Goal: Task Accomplishment & Management: Use online tool/utility

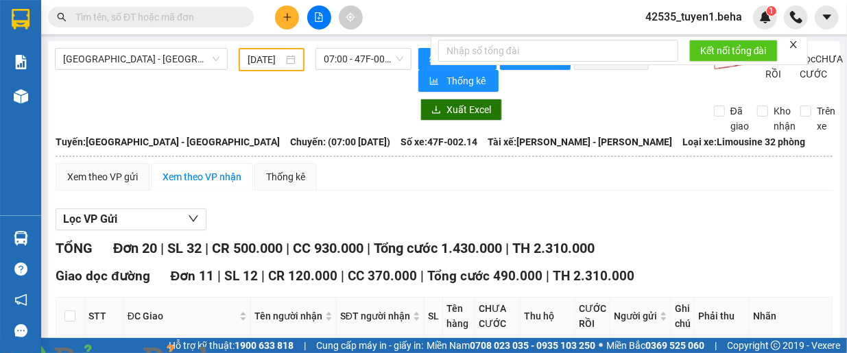
type input "[DATE]"
click at [249, 127] on div "Xuất Excel Đã giao Kho nhận Trên xe" at bounding box center [444, 116] width 778 height 35
click at [147, 61] on span "[GEOGRAPHIC_DATA] - [GEOGRAPHIC_DATA]" at bounding box center [141, 59] width 156 height 21
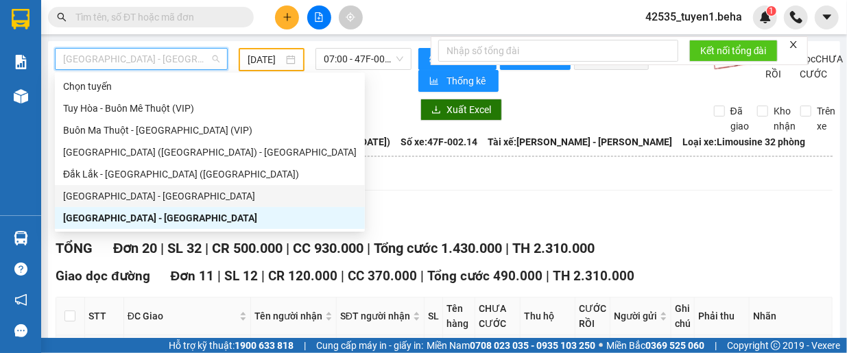
click at [158, 198] on div "[GEOGRAPHIC_DATA] - [GEOGRAPHIC_DATA]" at bounding box center [209, 196] width 293 height 15
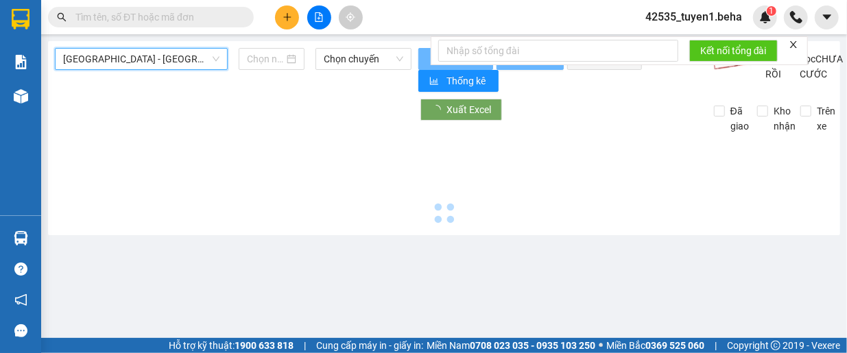
type input "[DATE]"
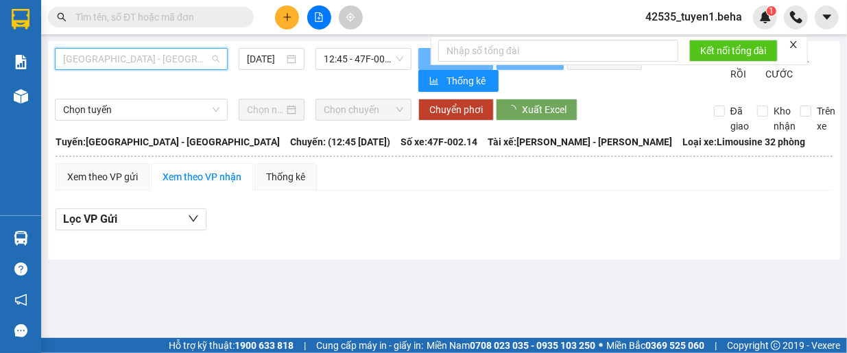
click at [180, 58] on span "[GEOGRAPHIC_DATA] - [GEOGRAPHIC_DATA]" at bounding box center [141, 59] width 156 height 21
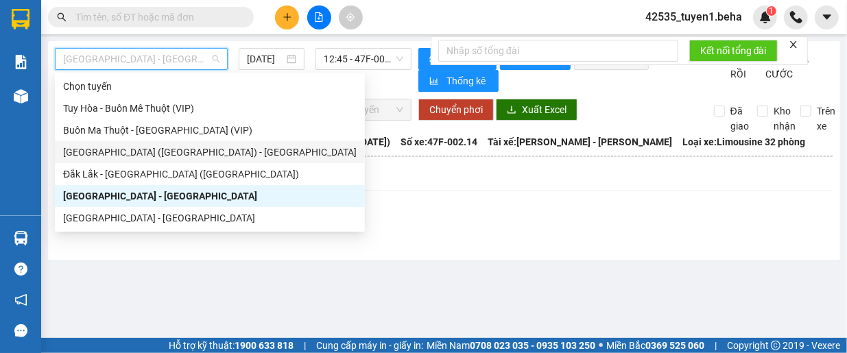
click at [148, 154] on div "[GEOGRAPHIC_DATA] ([GEOGRAPHIC_DATA]) - [GEOGRAPHIC_DATA]" at bounding box center [209, 152] width 293 height 15
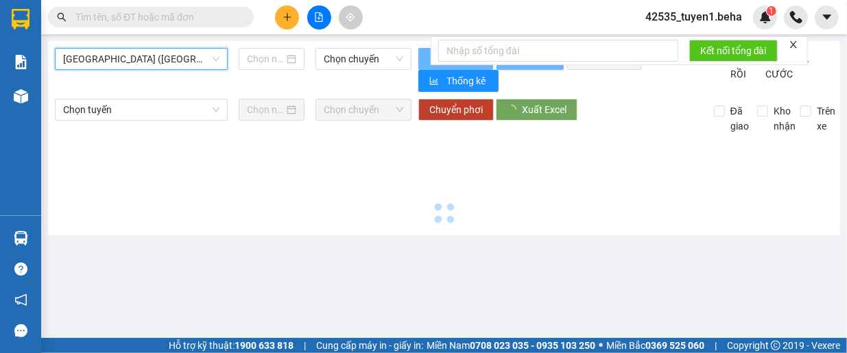
type input "[DATE]"
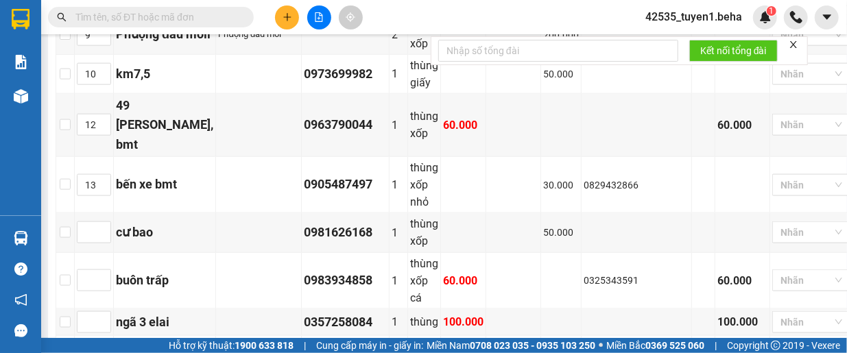
scroll to position [677, 0]
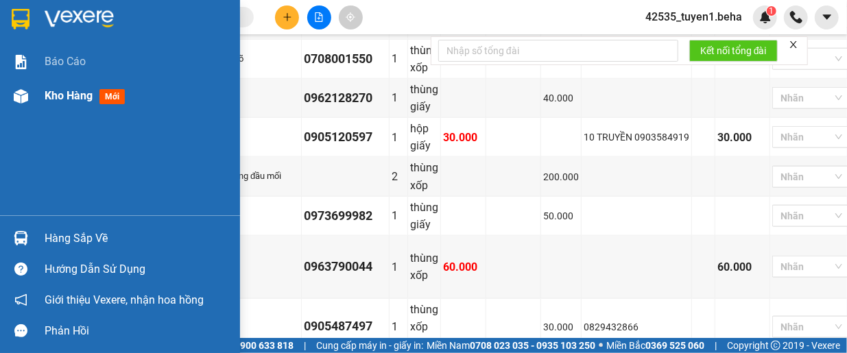
click at [56, 91] on span "Kho hàng" at bounding box center [69, 95] width 48 height 13
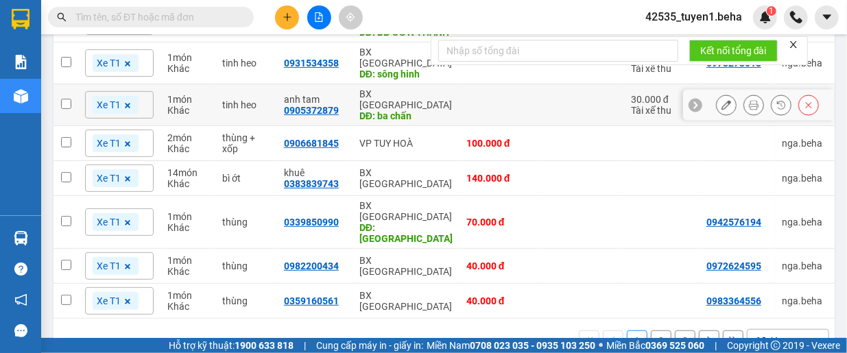
scroll to position [303, 0]
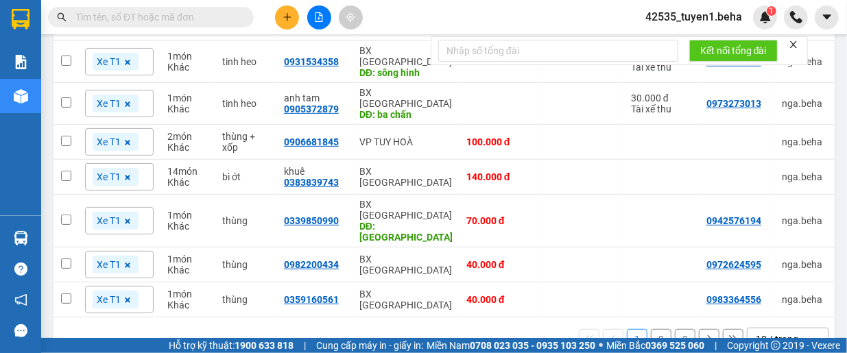
click at [761, 333] on div "10 / trang" at bounding box center [777, 340] width 43 height 14
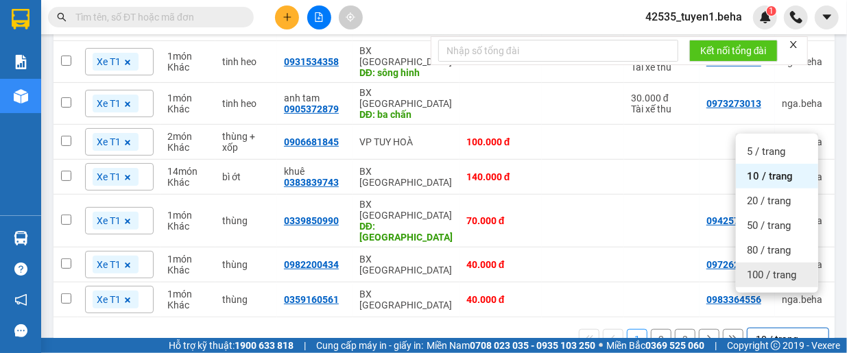
click at [764, 279] on span "100 / trang" at bounding box center [771, 275] width 49 height 14
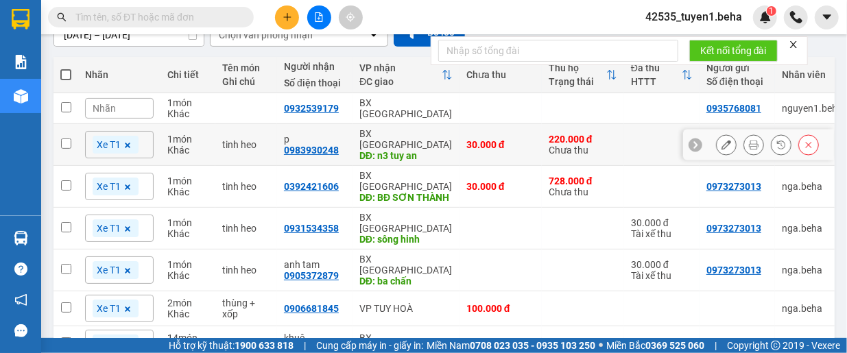
scroll to position [137, 0]
click at [63, 138] on input "checkbox" at bounding box center [66, 143] width 10 height 10
checkbox input "true"
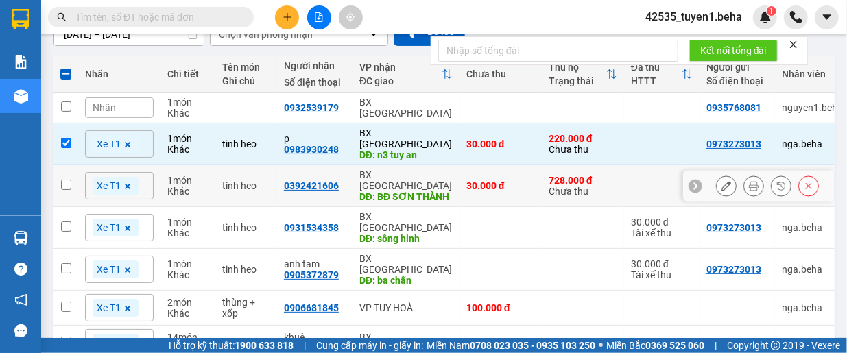
click at [64, 180] on input "checkbox" at bounding box center [66, 185] width 10 height 10
checkbox input "true"
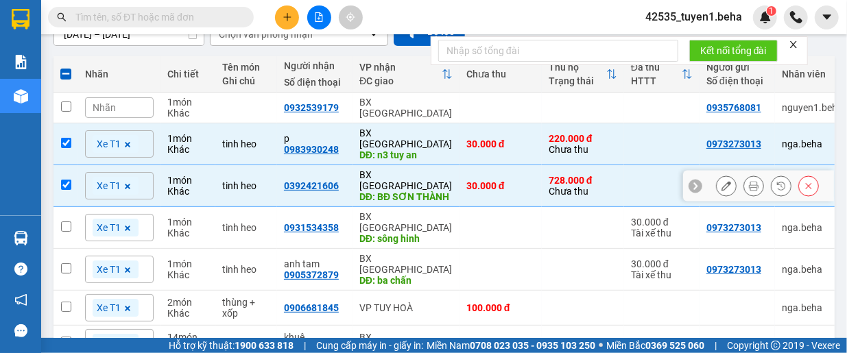
scroll to position [206, 0]
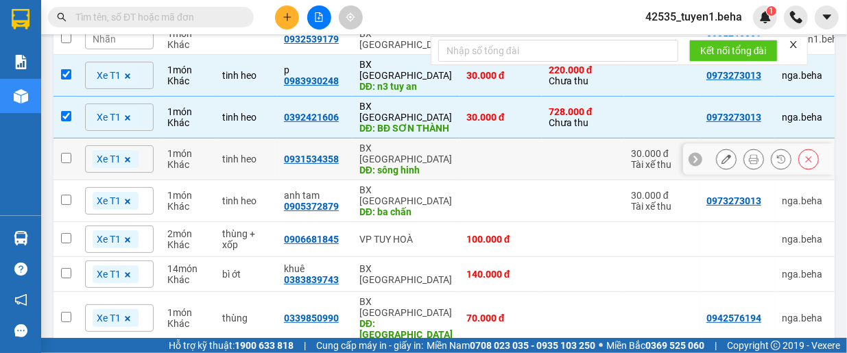
click at [67, 153] on input "checkbox" at bounding box center [66, 158] width 10 height 10
checkbox input "true"
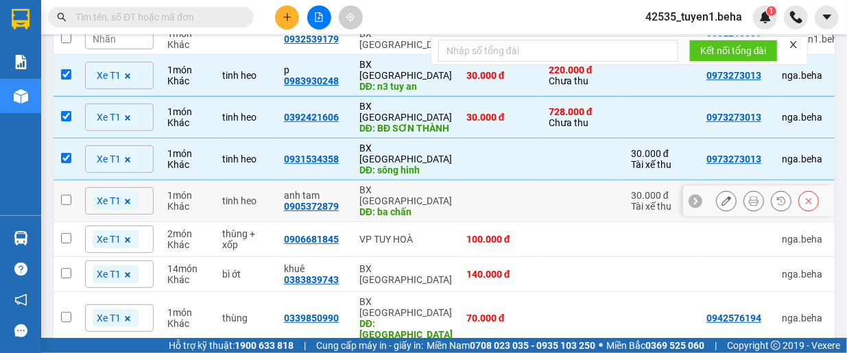
click at [66, 195] on input "checkbox" at bounding box center [66, 200] width 10 height 10
checkbox input "true"
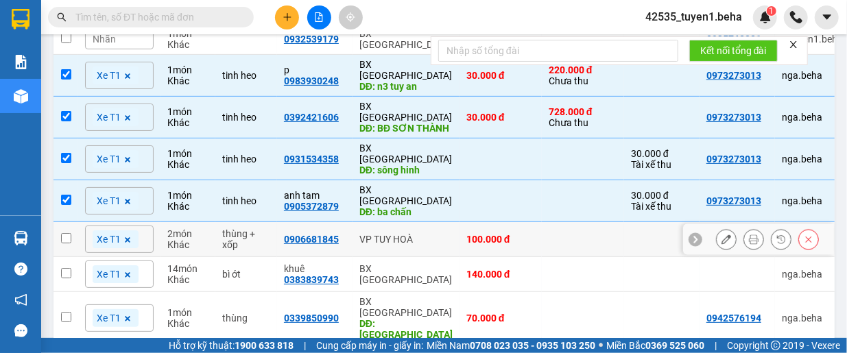
click at [67, 233] on input "checkbox" at bounding box center [66, 238] width 10 height 10
checkbox input "true"
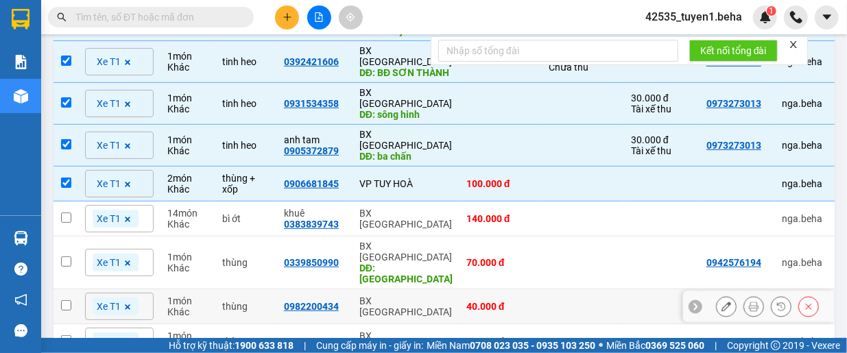
scroll to position [343, 0]
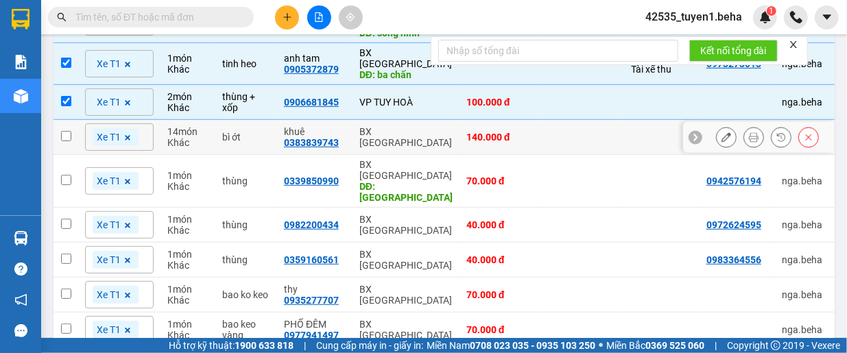
click at [65, 131] on input "checkbox" at bounding box center [66, 136] width 10 height 10
checkbox input "true"
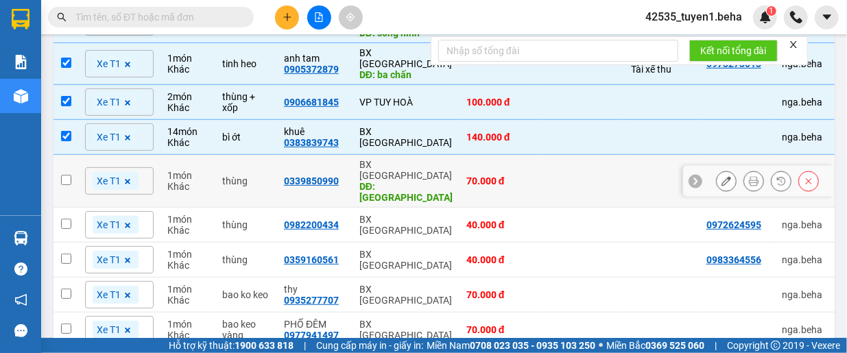
click at [65, 175] on input "checkbox" at bounding box center [66, 180] width 10 height 10
checkbox input "true"
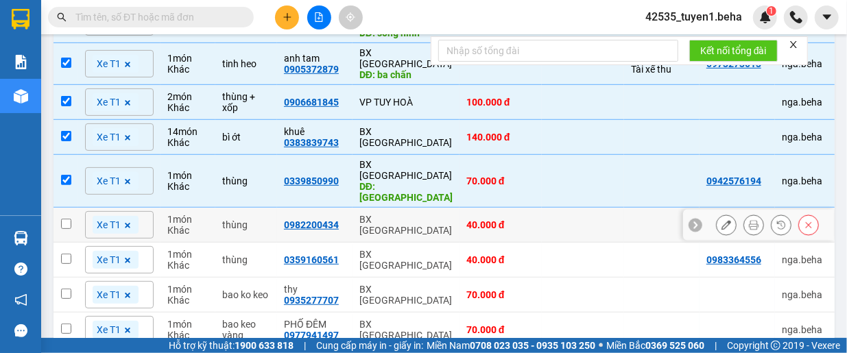
click at [70, 219] on input "checkbox" at bounding box center [66, 224] width 10 height 10
checkbox input "true"
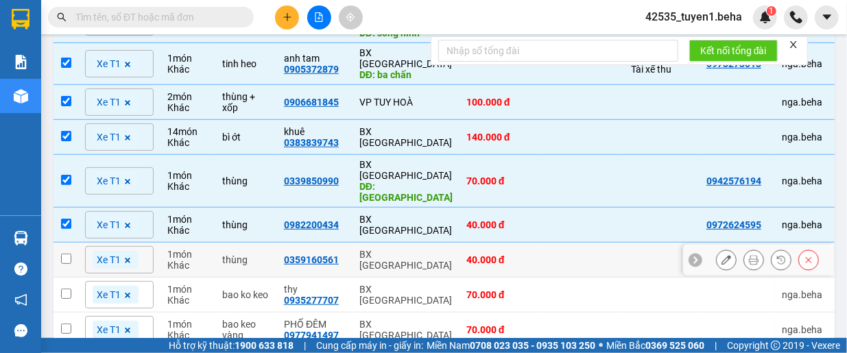
scroll to position [411, 0]
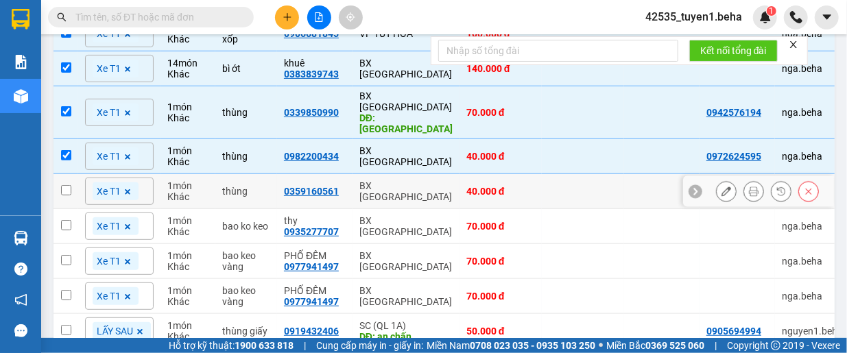
click at [62, 185] on input "checkbox" at bounding box center [66, 190] width 10 height 10
checkbox input "true"
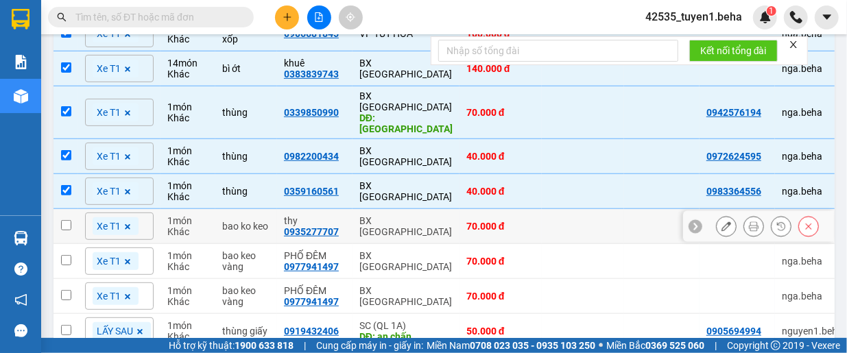
click at [66, 220] on input "checkbox" at bounding box center [66, 225] width 10 height 10
checkbox input "true"
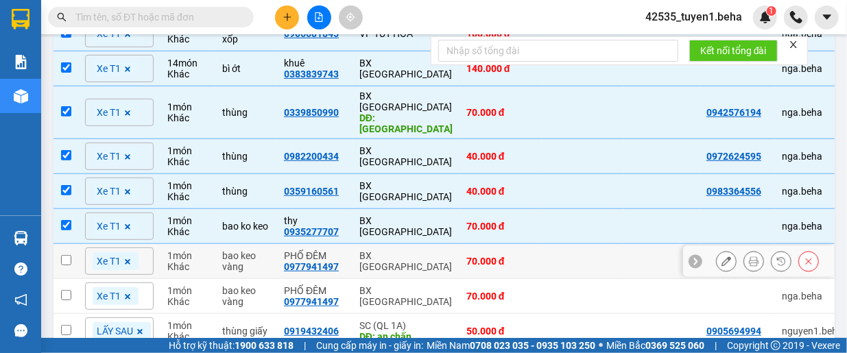
scroll to position [480, 0]
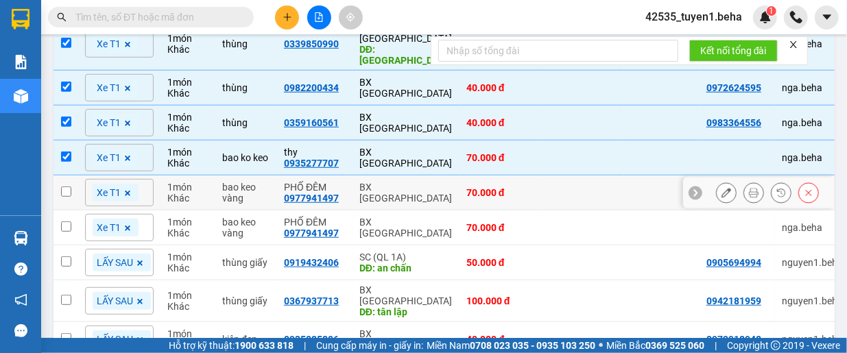
click at [64, 186] on input "checkbox" at bounding box center [66, 191] width 10 height 10
checkbox input "true"
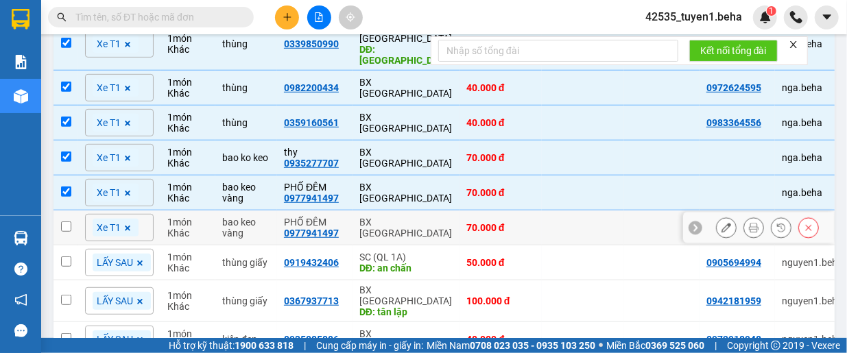
click at [61, 221] on input "checkbox" at bounding box center [66, 226] width 10 height 10
checkbox input "true"
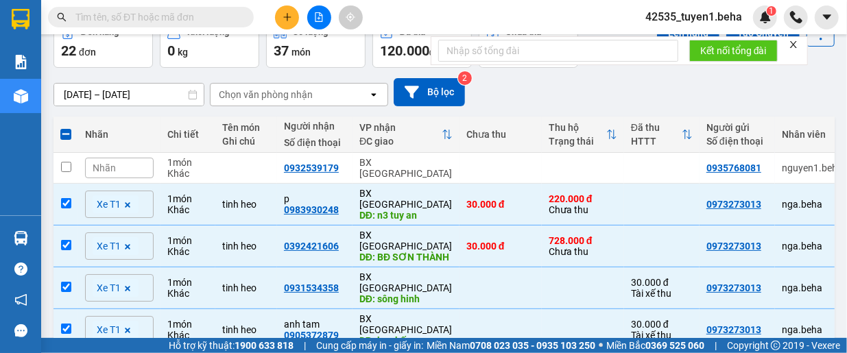
scroll to position [0, 0]
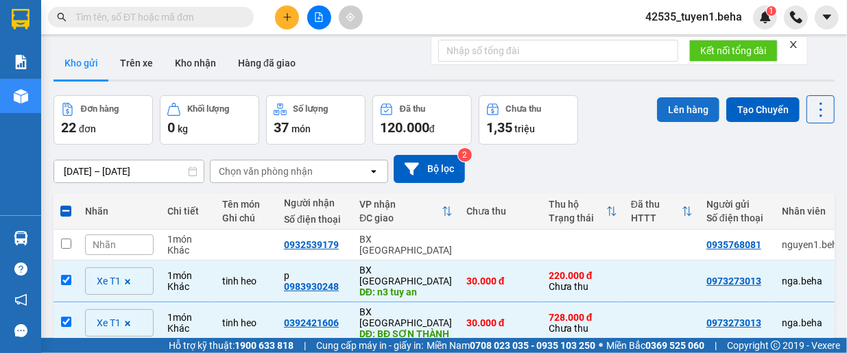
click at [666, 107] on button "Lên hàng" at bounding box center [688, 109] width 62 height 25
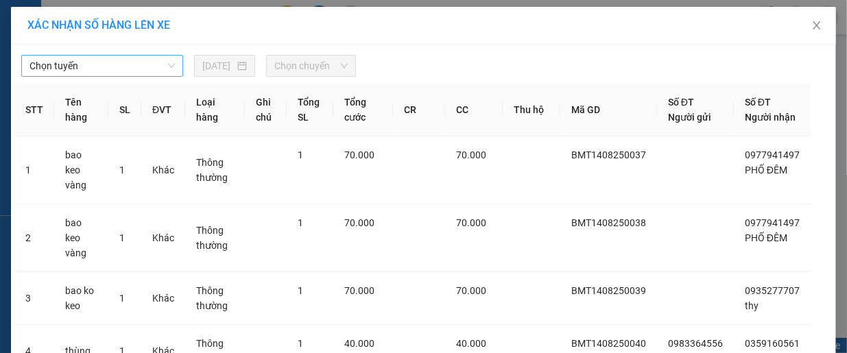
click at [126, 72] on span "Chọn tuyến" at bounding box center [101, 66] width 145 height 21
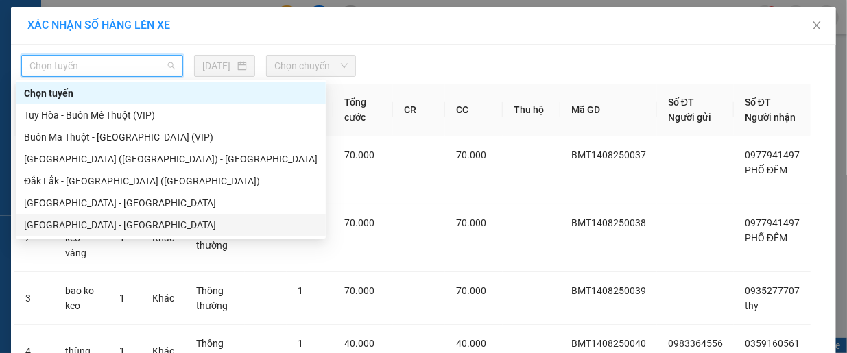
click at [78, 219] on div "[GEOGRAPHIC_DATA] - [GEOGRAPHIC_DATA]" at bounding box center [170, 224] width 293 height 15
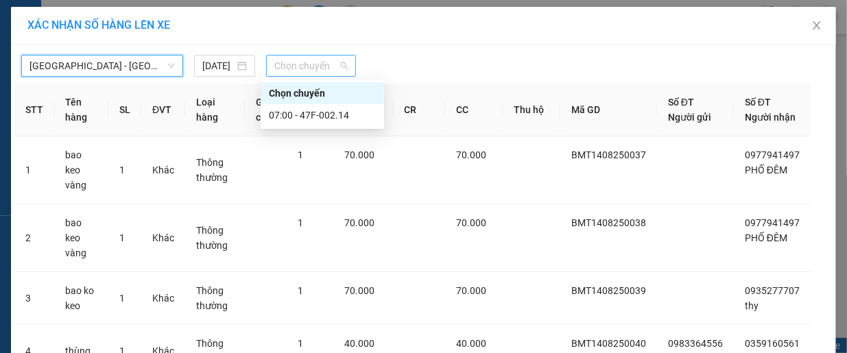
click at [322, 65] on span "Chọn chuyến" at bounding box center [310, 66] width 73 height 21
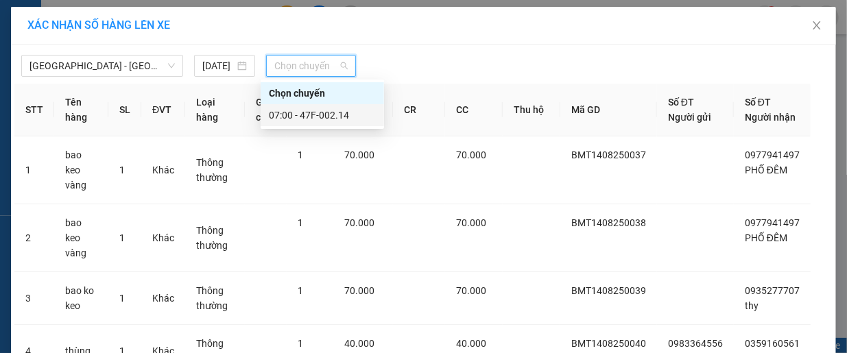
click at [344, 117] on div "07:00 - 47F-002.14" at bounding box center [322, 115] width 107 height 15
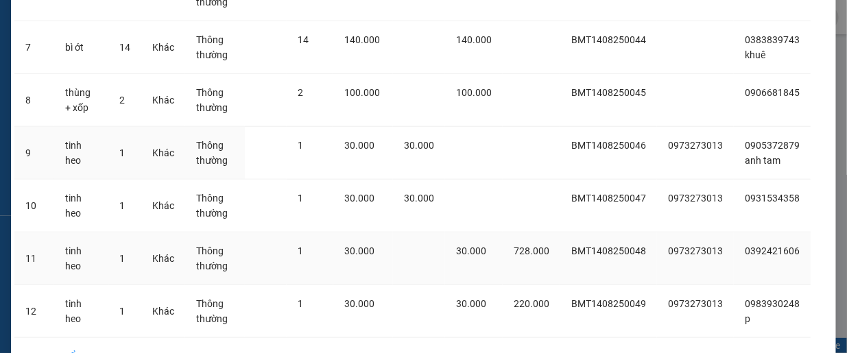
scroll to position [592, 0]
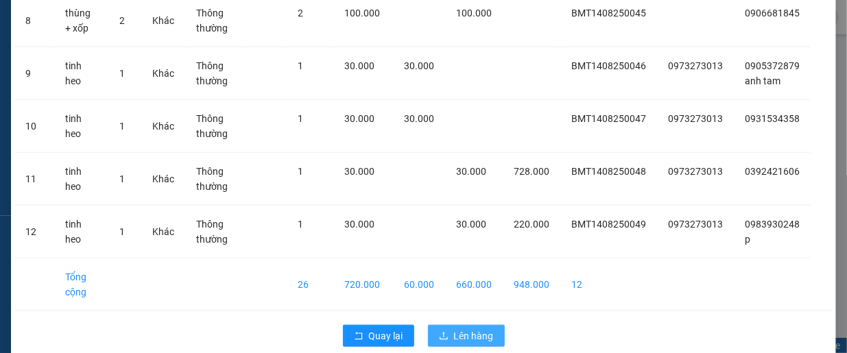
click at [470, 328] on span "Lên hàng" at bounding box center [474, 335] width 40 height 15
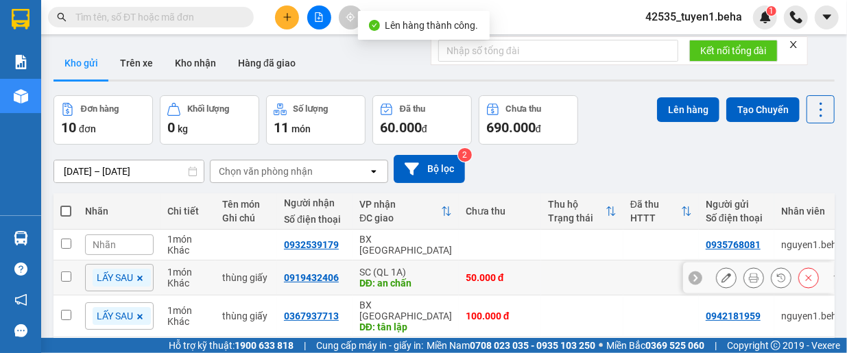
scroll to position [69, 0]
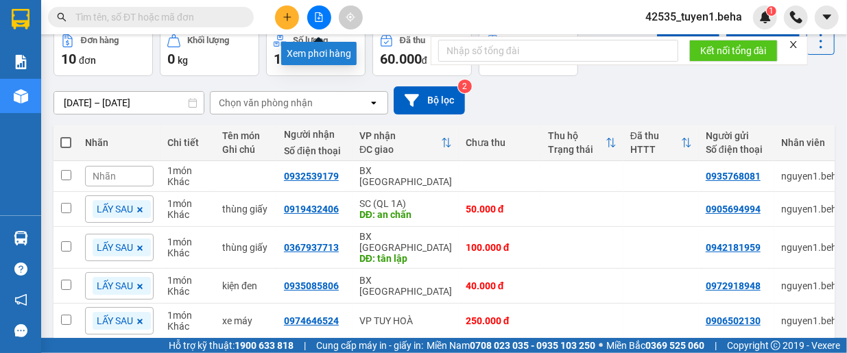
click at [318, 13] on icon "file-add" at bounding box center [319, 17] width 8 height 10
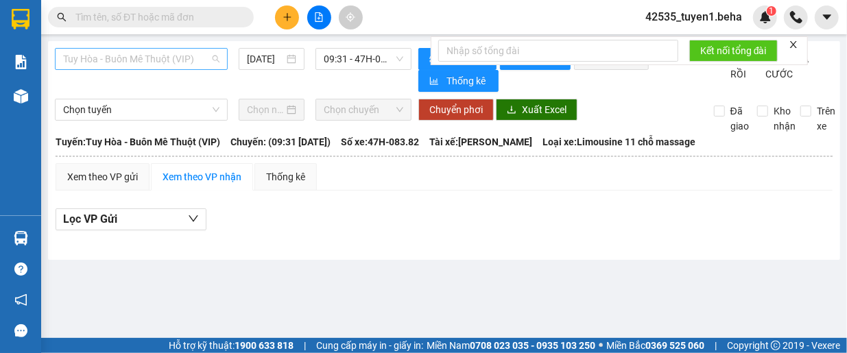
click at [185, 60] on span "Tuy Hòa - Buôn Mê Thuột (VIP)" at bounding box center [141, 59] width 156 height 21
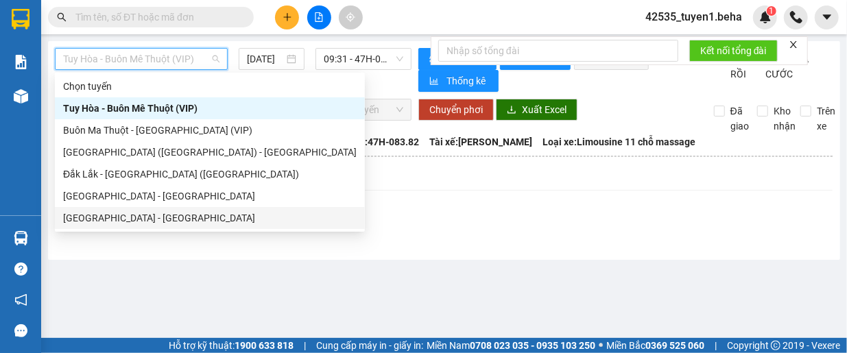
click at [108, 220] on div "[GEOGRAPHIC_DATA] - [GEOGRAPHIC_DATA]" at bounding box center [209, 217] width 293 height 15
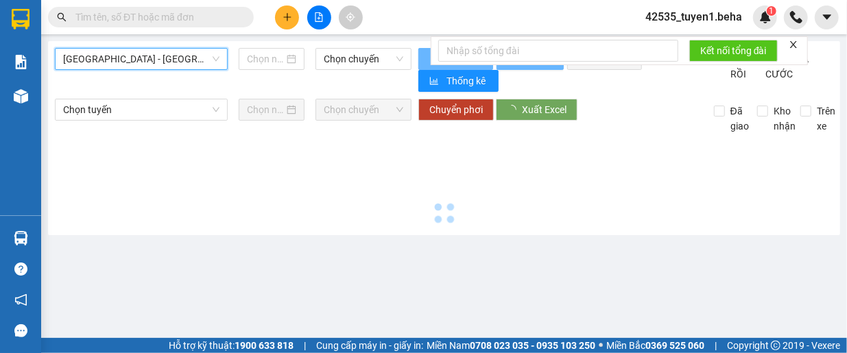
type input "[DATE]"
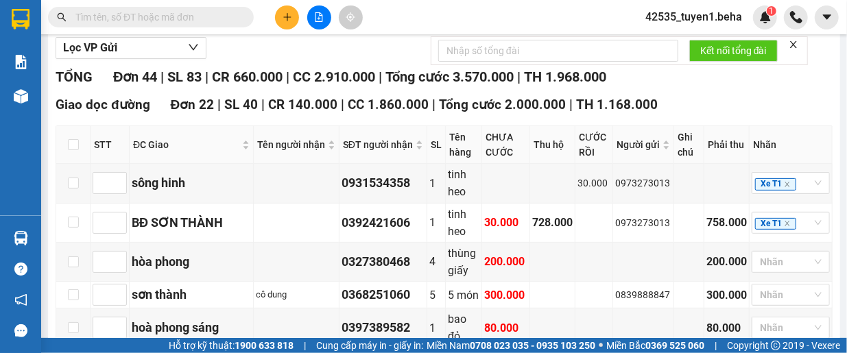
scroll to position [137, 0]
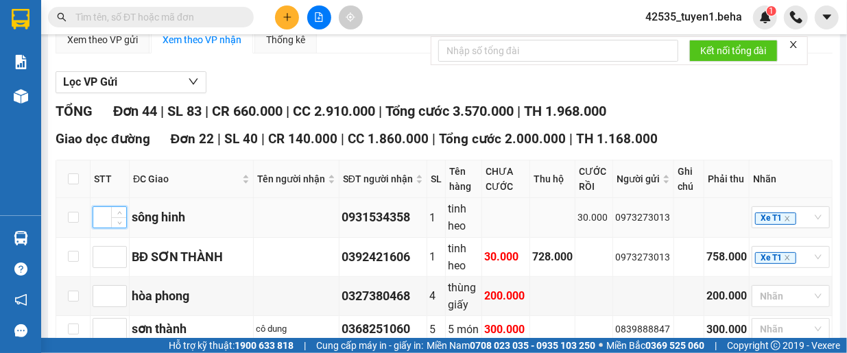
click at [106, 213] on input at bounding box center [109, 217] width 33 height 21
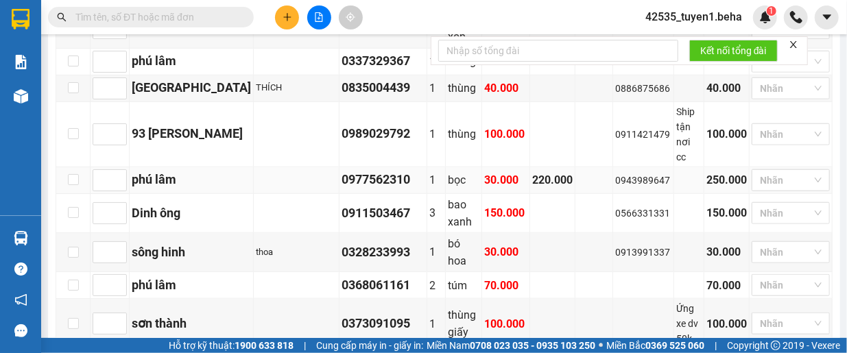
scroll to position [686, 0]
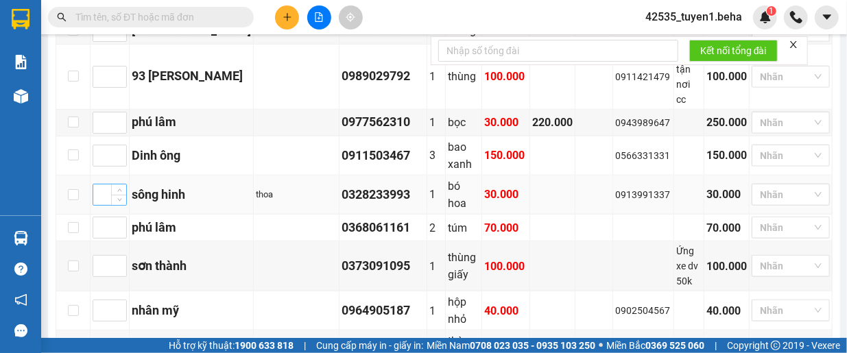
type input "1"
click at [103, 184] on input at bounding box center [109, 194] width 33 height 21
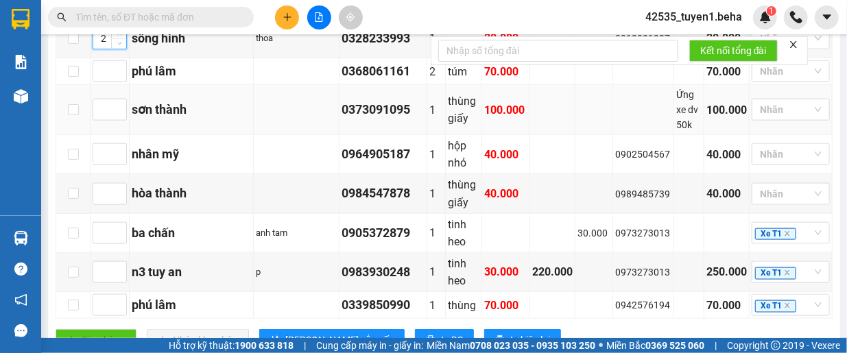
scroll to position [891, 0]
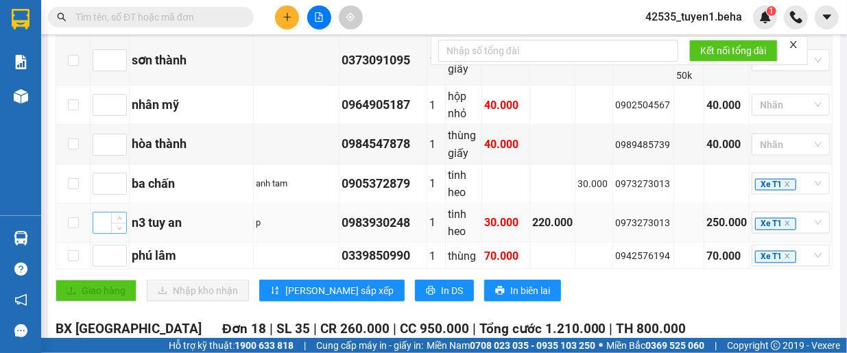
type input "2"
click at [103, 213] on input at bounding box center [109, 223] width 33 height 21
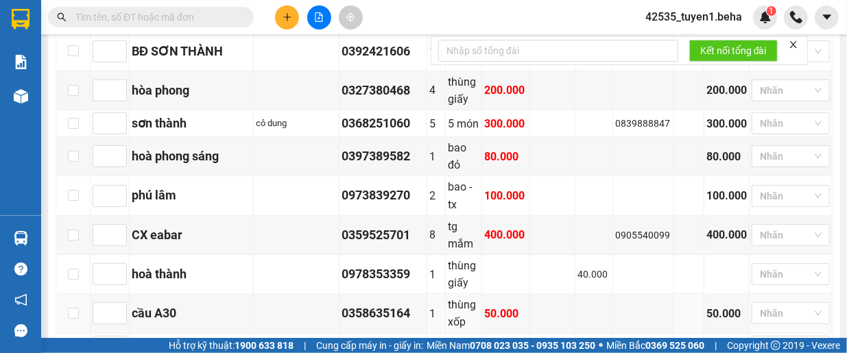
scroll to position [343, 0]
type input "3"
click at [99, 225] on input at bounding box center [109, 235] width 33 height 21
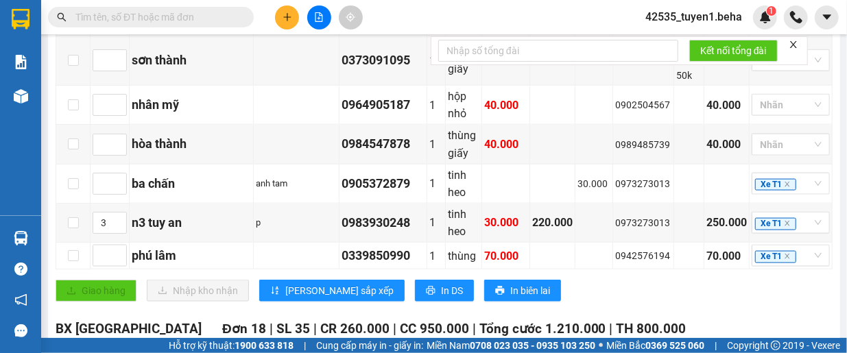
scroll to position [960, 0]
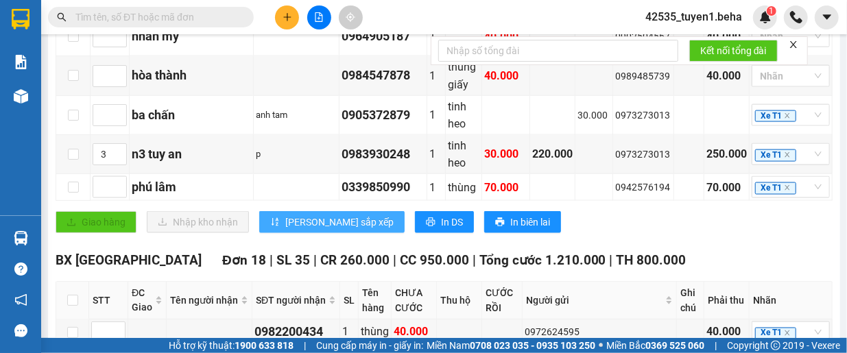
type input "1"
click at [315, 215] on span "[PERSON_NAME] sắp xếp" at bounding box center [339, 222] width 108 height 15
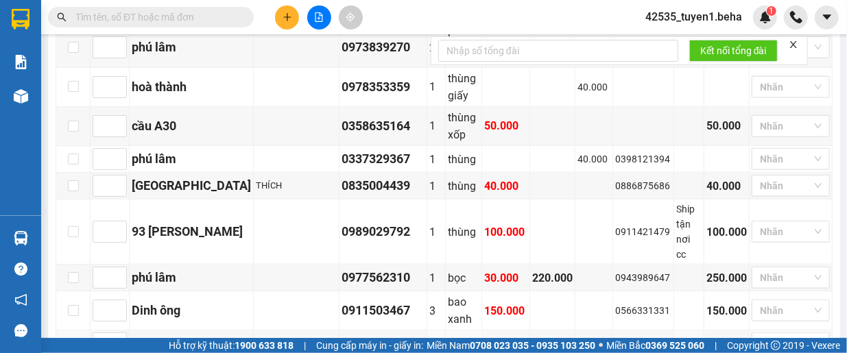
scroll to position [548, 0]
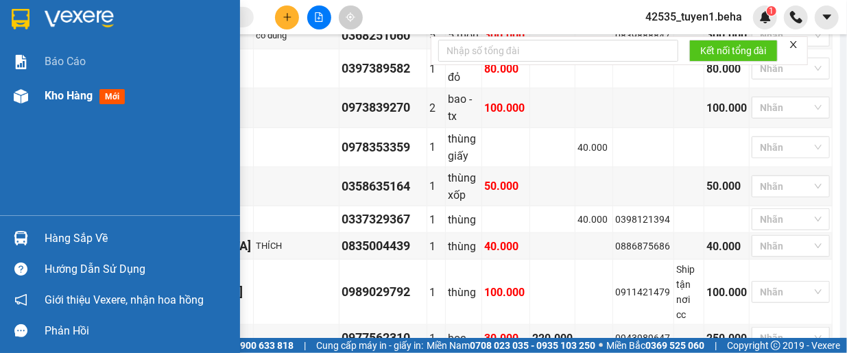
click at [56, 96] on span "Kho hàng" at bounding box center [69, 95] width 48 height 13
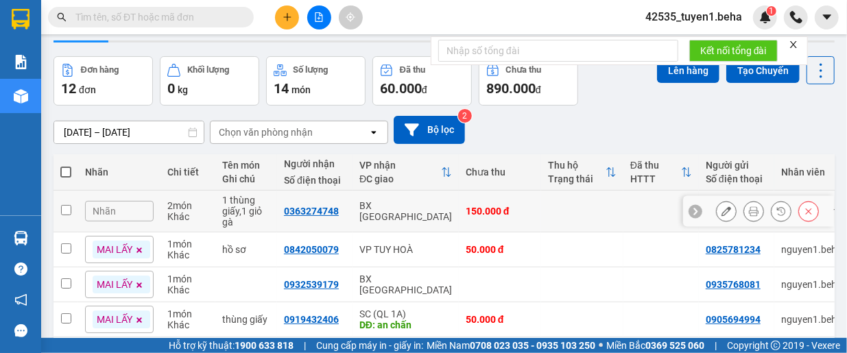
scroll to position [69, 0]
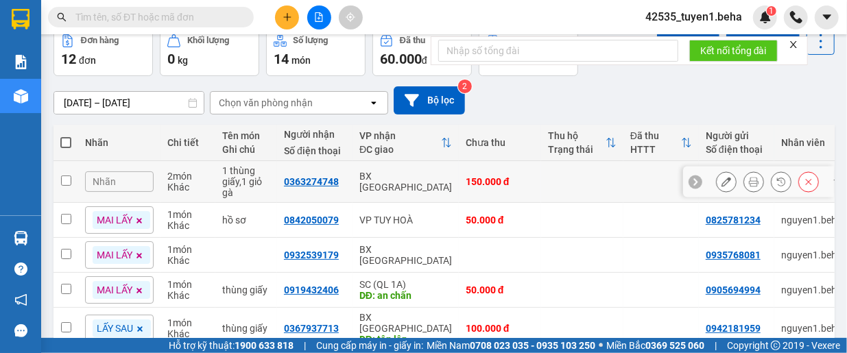
click at [65, 178] on input "checkbox" at bounding box center [66, 181] width 10 height 10
checkbox input "true"
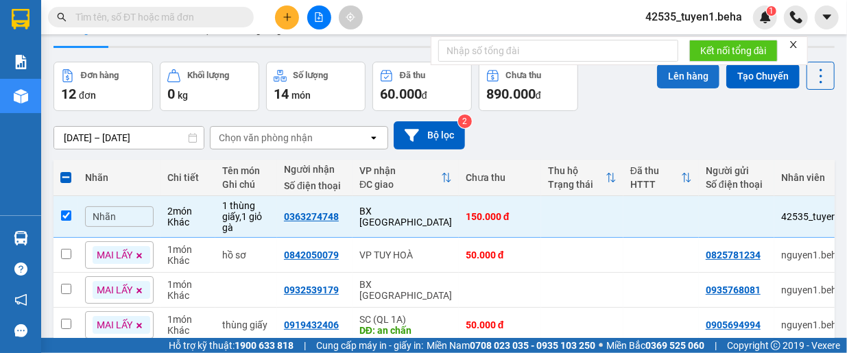
scroll to position [0, 0]
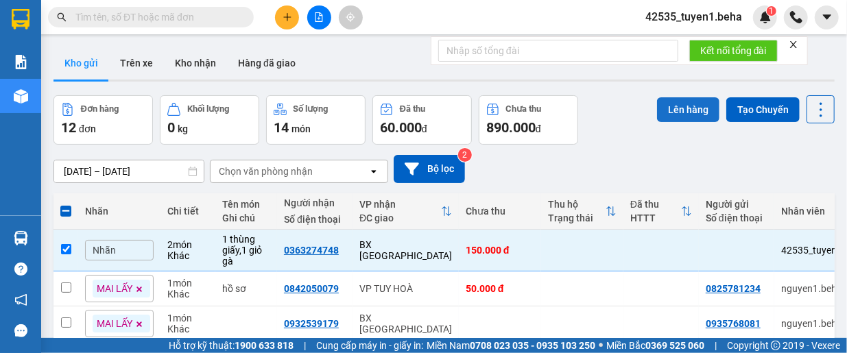
click at [694, 100] on button "Lên hàng" at bounding box center [688, 109] width 62 height 25
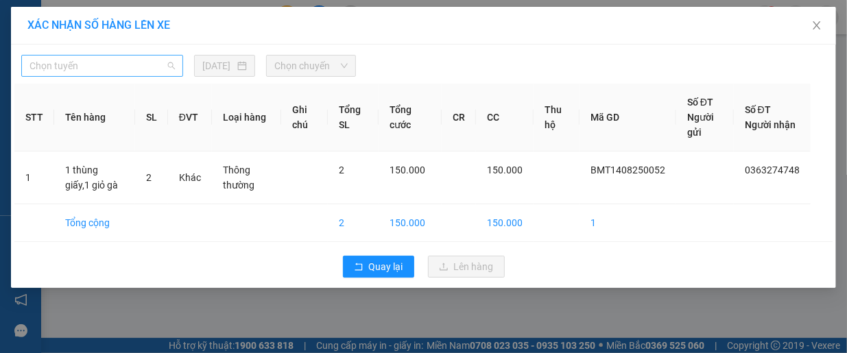
click at [163, 67] on span "Chọn tuyến" at bounding box center [101, 66] width 145 height 21
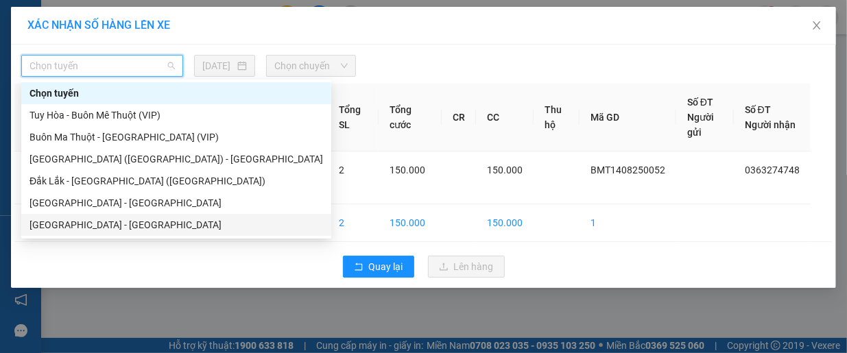
click at [102, 220] on div "[GEOGRAPHIC_DATA] - [GEOGRAPHIC_DATA]" at bounding box center [175, 224] width 293 height 15
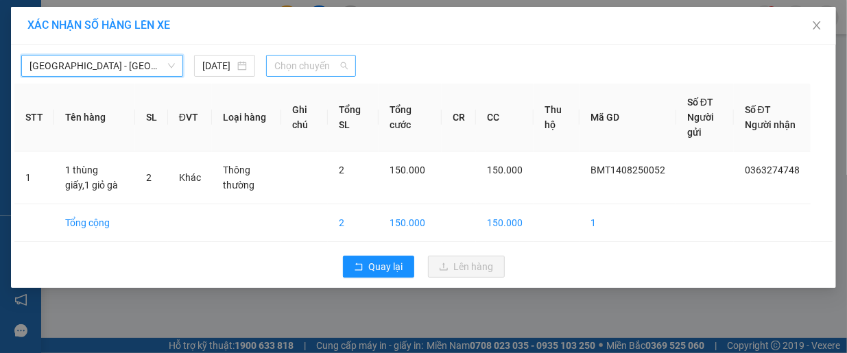
click at [318, 71] on span "Chọn chuyến" at bounding box center [310, 66] width 73 height 21
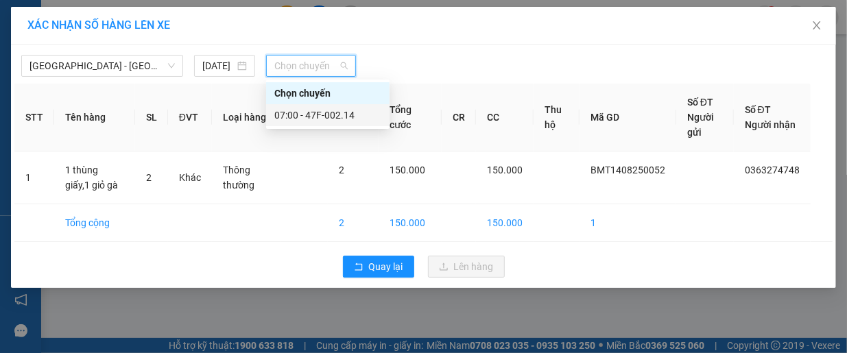
click at [321, 119] on div "07:00 - 47F-002.14" at bounding box center [327, 115] width 107 height 15
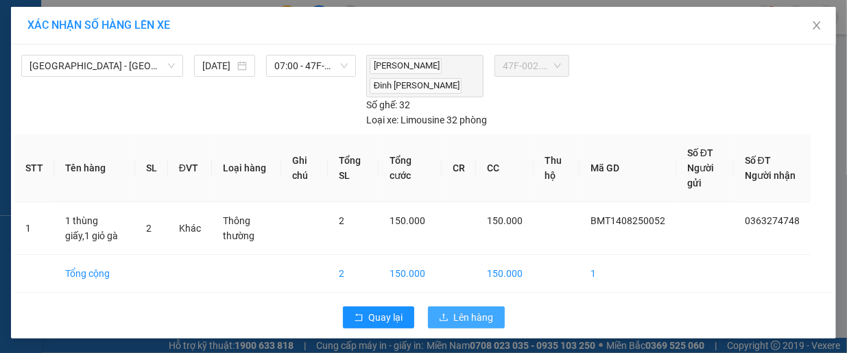
click at [470, 315] on span "Lên hàng" at bounding box center [474, 317] width 40 height 15
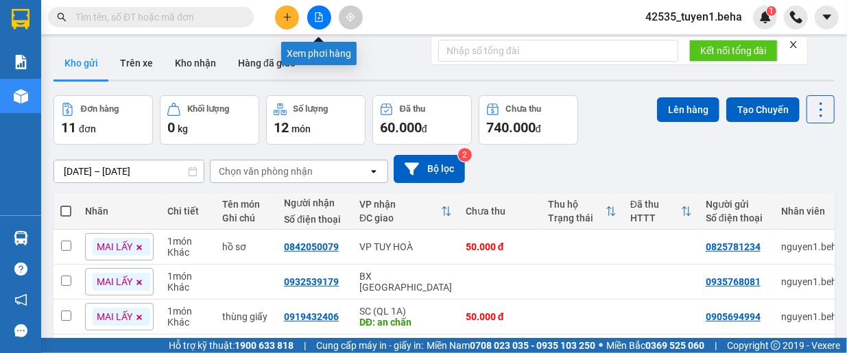
click at [324, 21] on button at bounding box center [319, 17] width 24 height 24
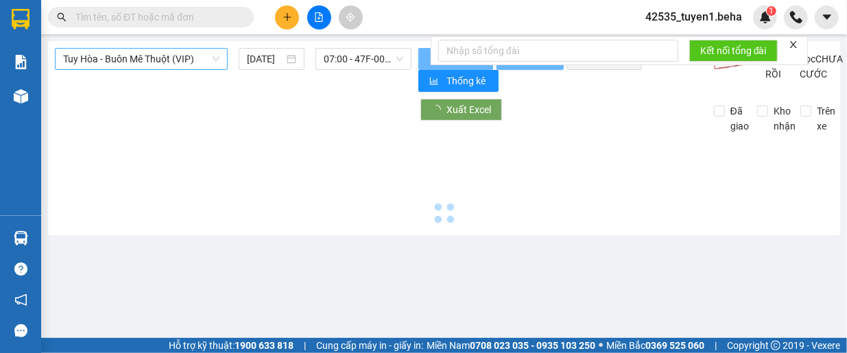
click at [152, 66] on span "Tuy Hòa - Buôn Mê Thuột (VIP)" at bounding box center [141, 59] width 156 height 21
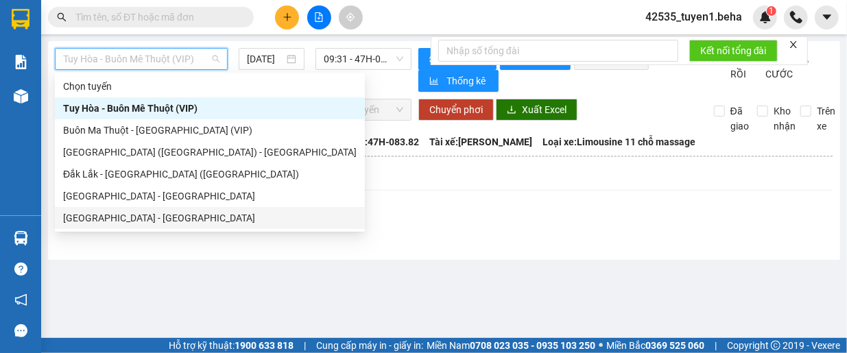
click at [119, 210] on div "[GEOGRAPHIC_DATA] - [GEOGRAPHIC_DATA]" at bounding box center [209, 217] width 293 height 15
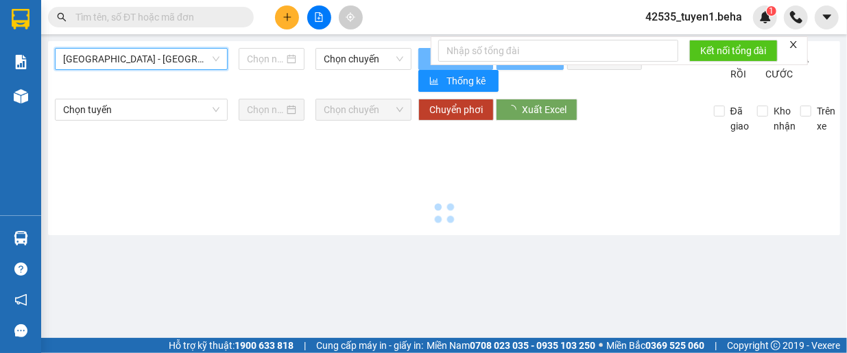
type input "[DATE]"
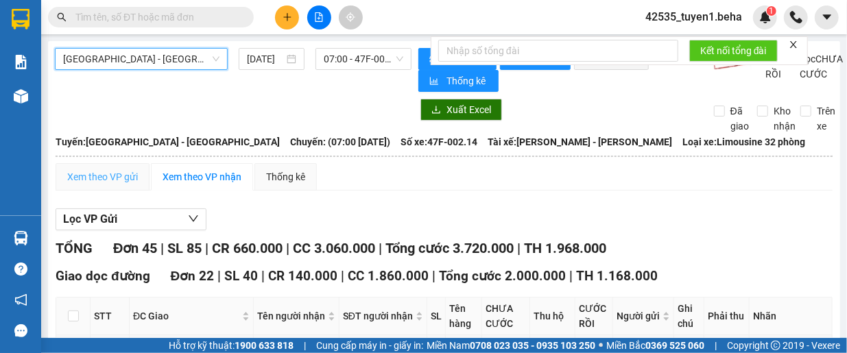
click at [129, 171] on div "Xem theo VP gửi" at bounding box center [103, 176] width 94 height 27
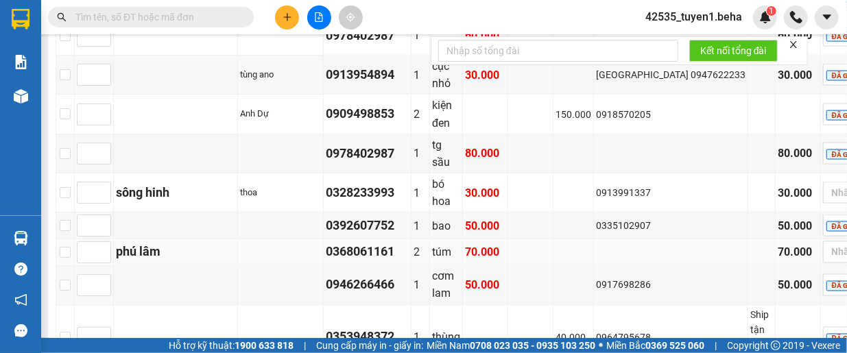
scroll to position [1166, 0]
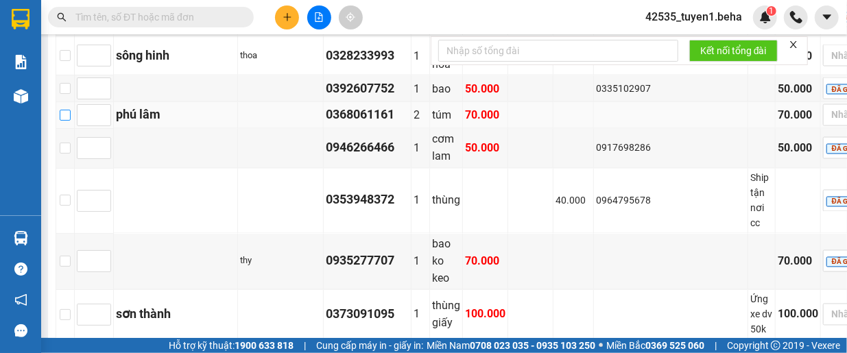
click at [71, 121] on input "checkbox" at bounding box center [65, 115] width 11 height 11
checkbox input "true"
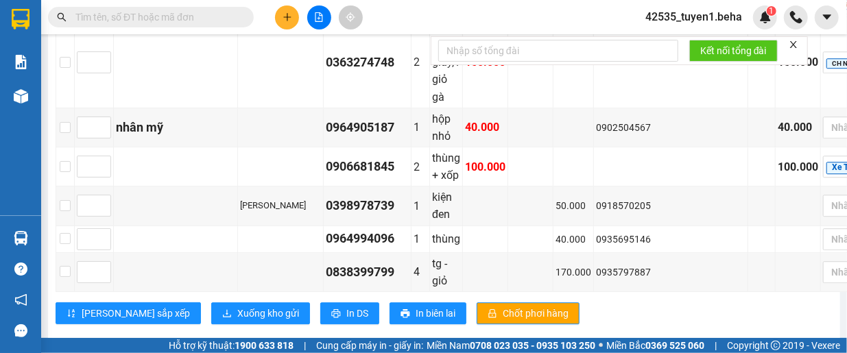
scroll to position [1844, 0]
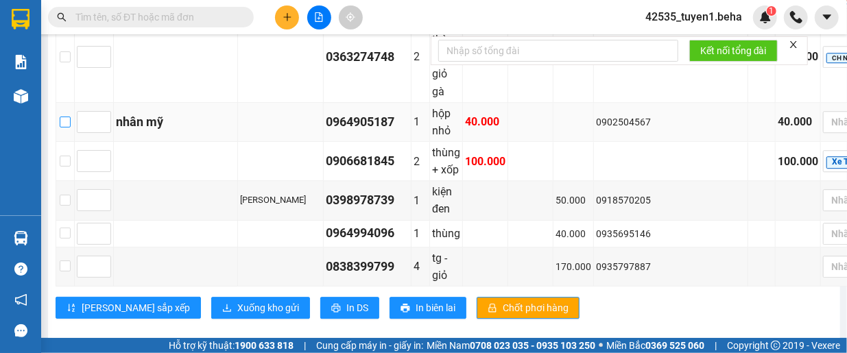
click at [71, 121] on input "checkbox" at bounding box center [65, 122] width 11 height 11
checkbox input "true"
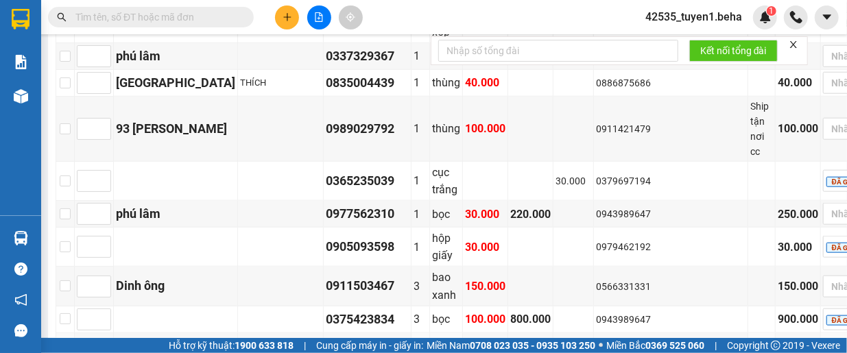
scroll to position [610, 0]
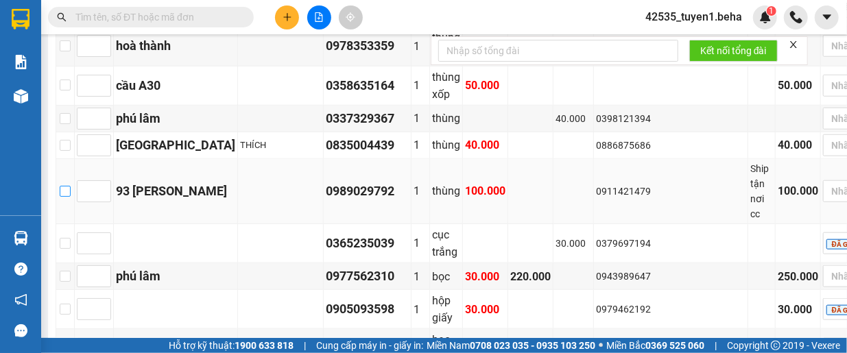
click at [70, 197] on input "checkbox" at bounding box center [65, 191] width 11 height 11
checkbox input "true"
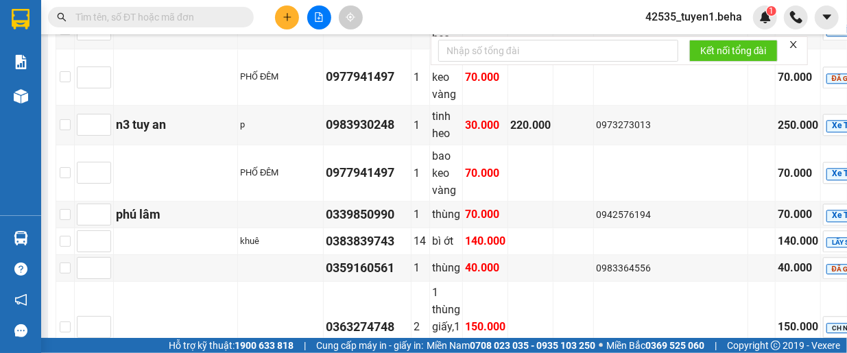
scroll to position [1570, 0]
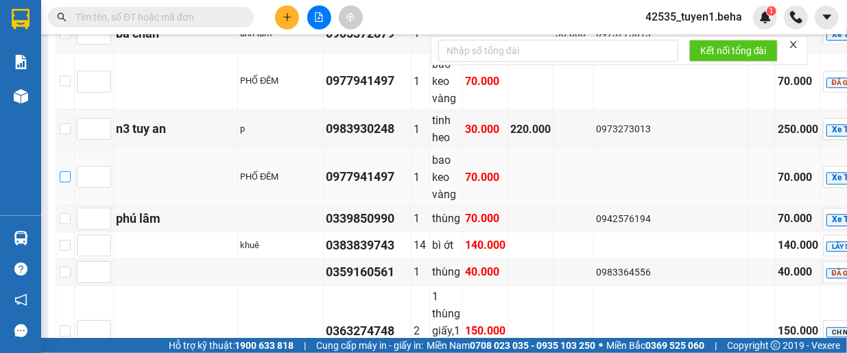
drag, startPoint x: 70, startPoint y: 192, endPoint x: 193, endPoint y: 193, distance: 122.7
click at [70, 182] on input "checkbox" at bounding box center [65, 176] width 11 height 11
checkbox input "true"
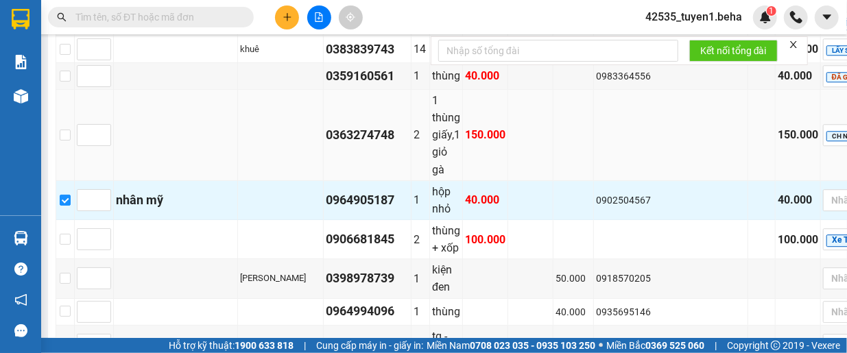
scroll to position [1844, 0]
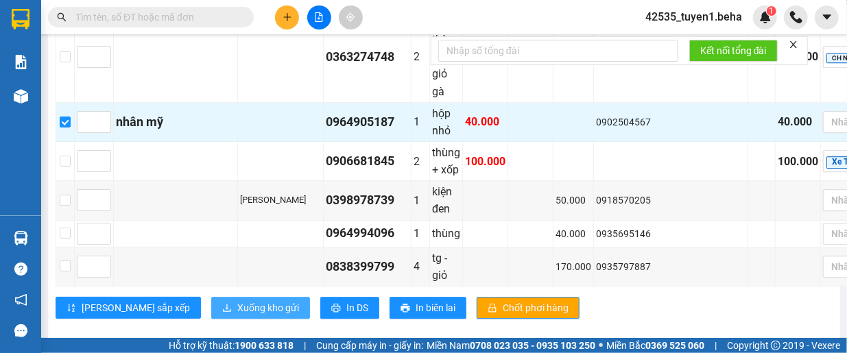
click at [237, 300] on span "Xuống kho gửi" at bounding box center [268, 307] width 62 height 15
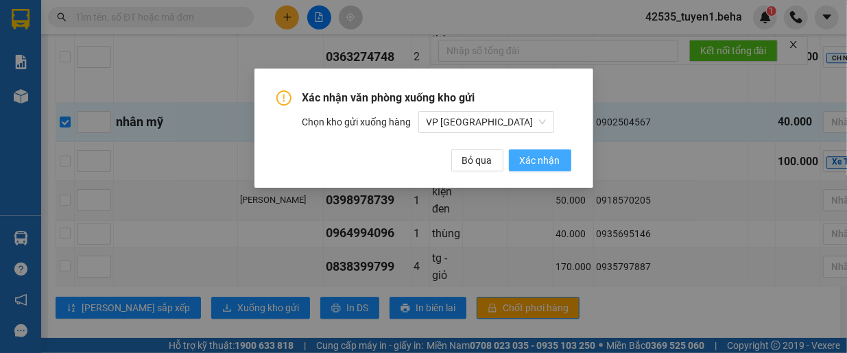
click at [555, 160] on span "Xác nhận" at bounding box center [540, 160] width 40 height 15
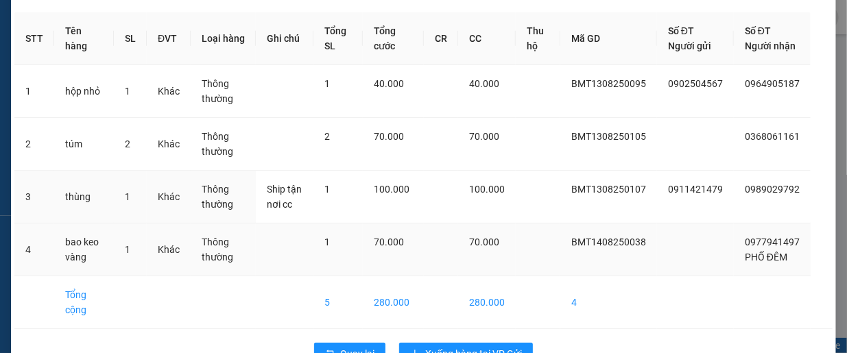
scroll to position [101, 0]
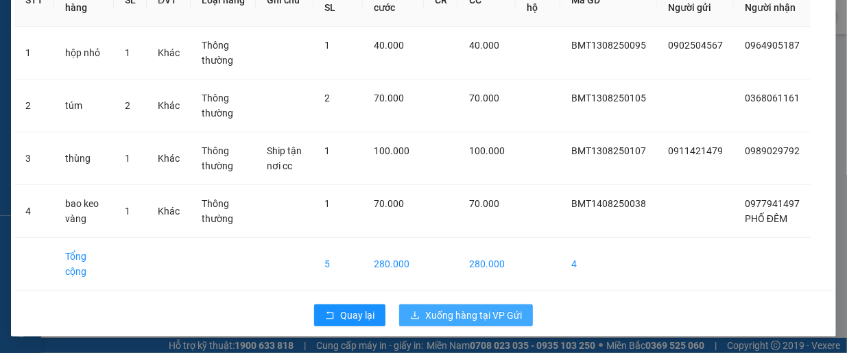
click at [451, 309] on span "Xuống hàng tại VP Gửi" at bounding box center [473, 315] width 97 height 15
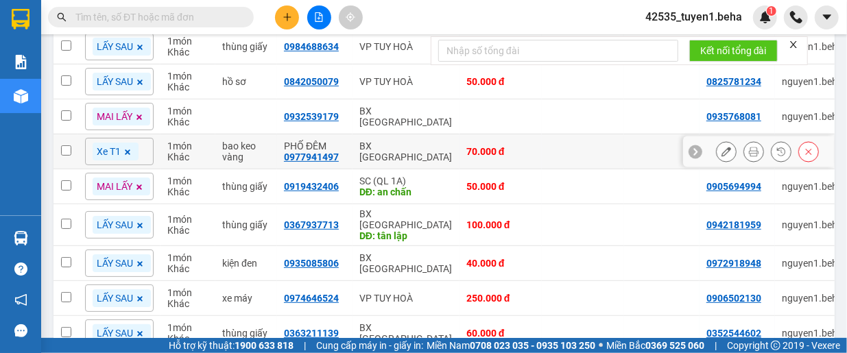
scroll to position [206, 0]
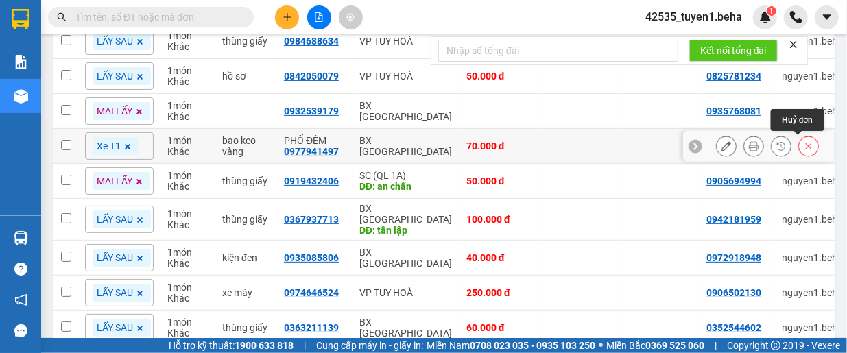
click at [799, 143] on button at bounding box center [808, 146] width 19 height 24
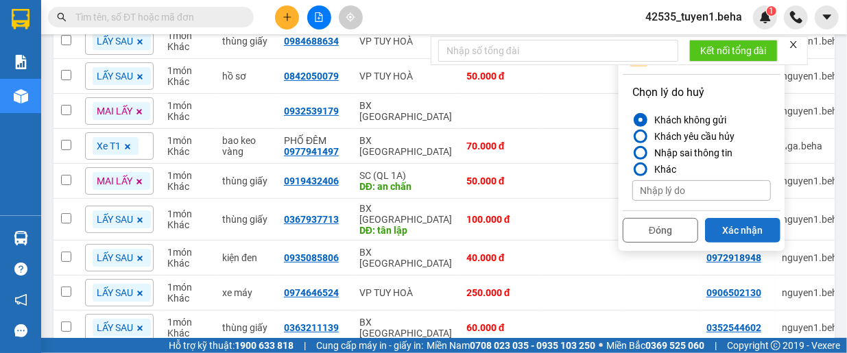
click at [733, 224] on button "Xác nhận" at bounding box center [742, 230] width 75 height 25
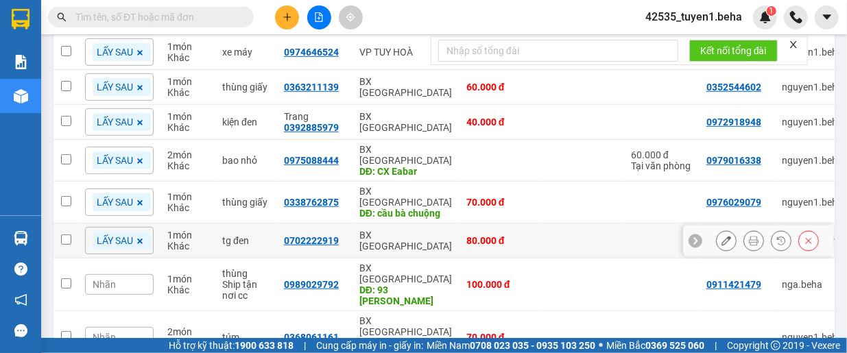
scroll to position [473, 0]
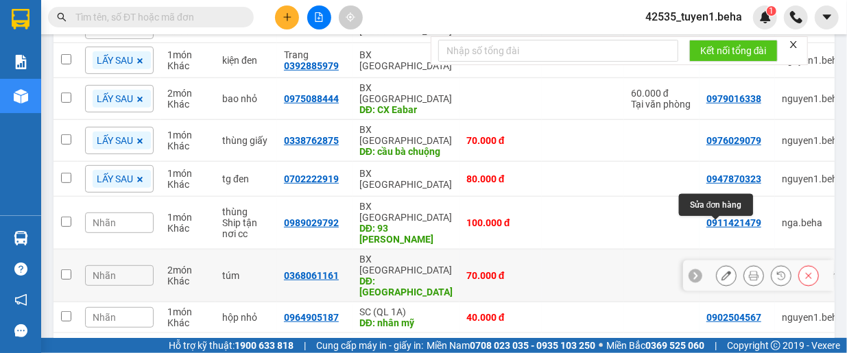
click at [716, 264] on button at bounding box center [725, 276] width 19 height 24
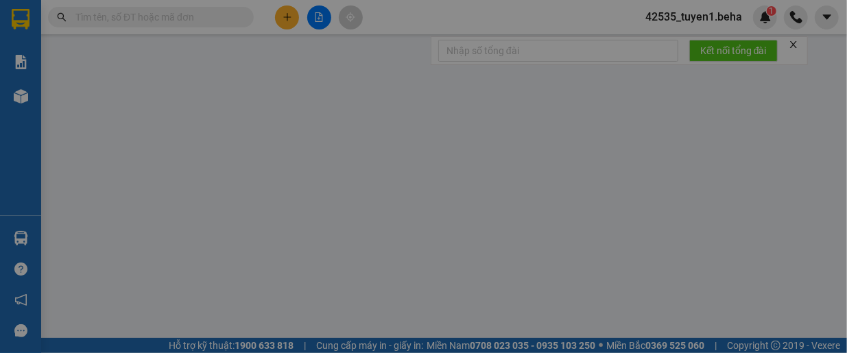
type input "0368061161"
type input "phú lâm"
type input "70.000"
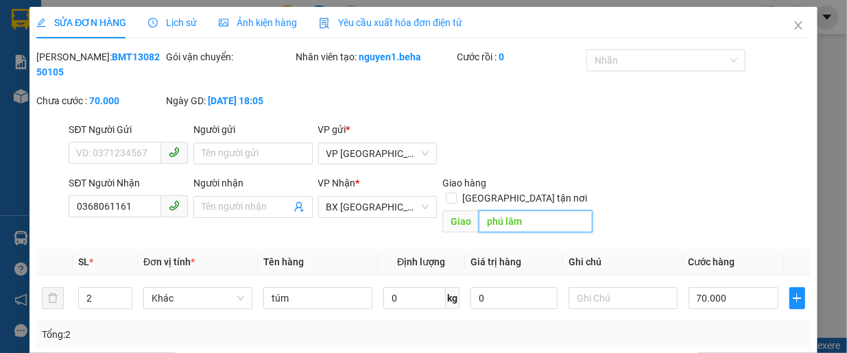
click at [546, 212] on input "phú lâm" at bounding box center [536, 221] width 114 height 22
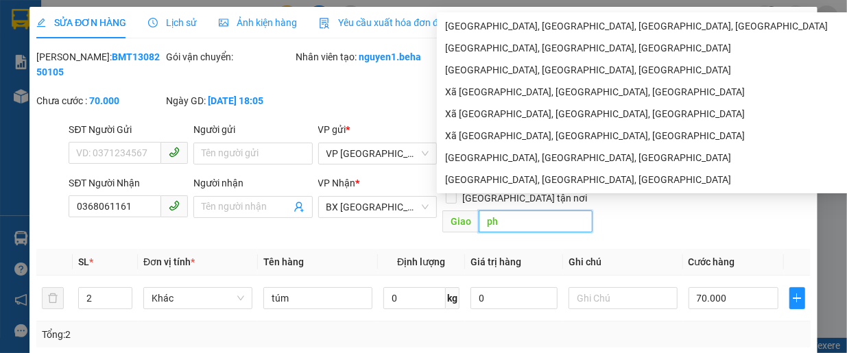
type input "p"
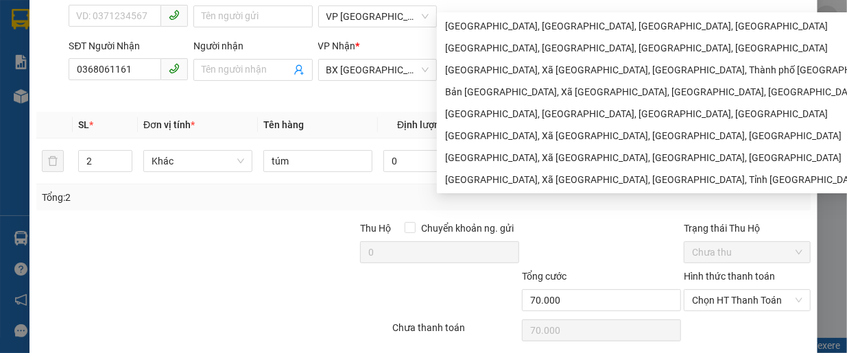
scroll to position [171, 0]
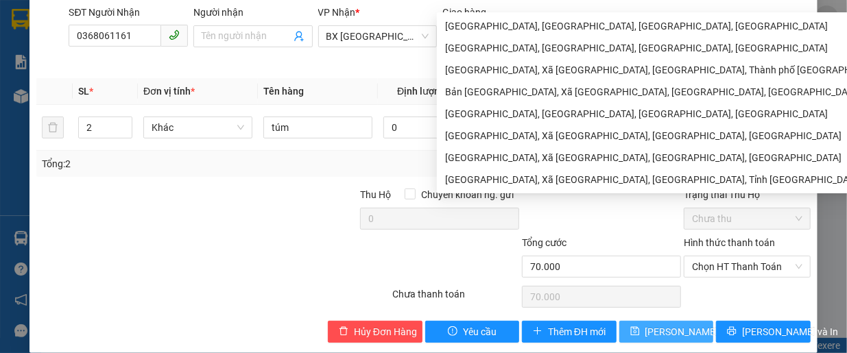
click at [662, 324] on span "Lưu thay đổi" at bounding box center [700, 331] width 110 height 15
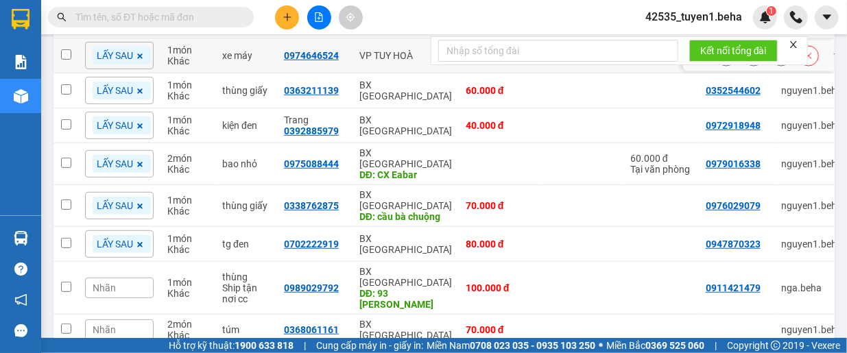
scroll to position [411, 0]
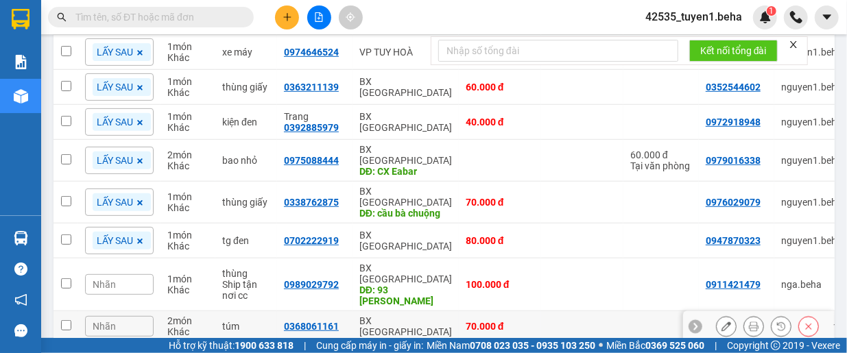
click at [63, 320] on input "checkbox" at bounding box center [66, 325] width 10 height 10
checkbox input "true"
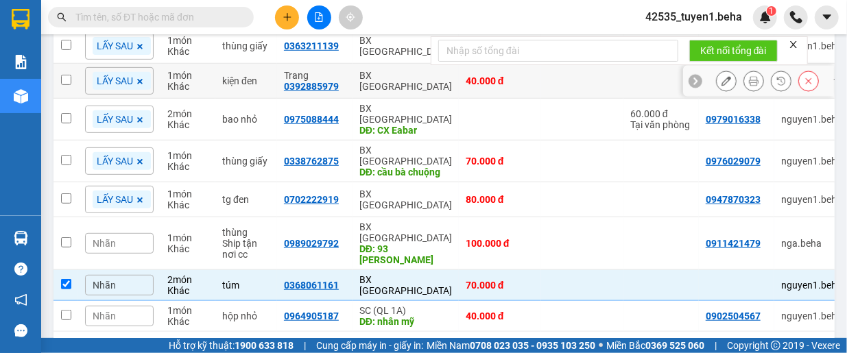
scroll to position [473, 0]
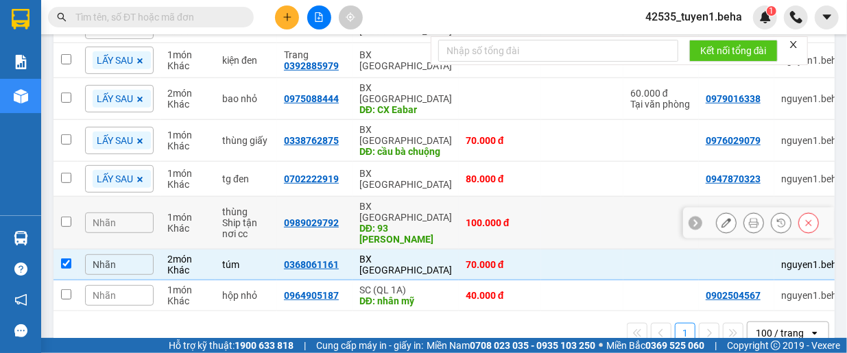
click at [64, 217] on input "checkbox" at bounding box center [66, 222] width 10 height 10
checkbox input "true"
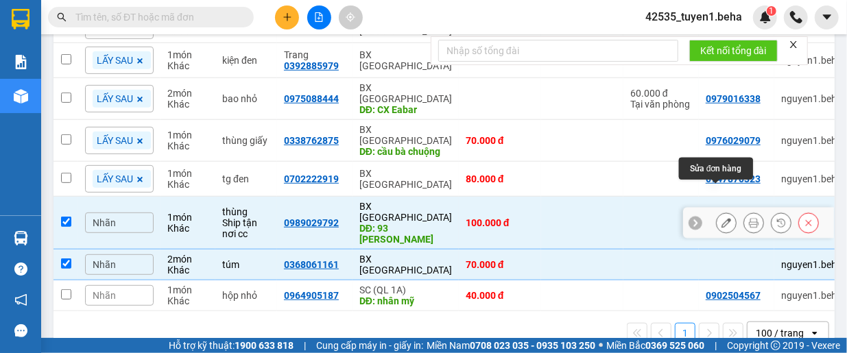
click at [716, 211] on button at bounding box center [725, 223] width 19 height 24
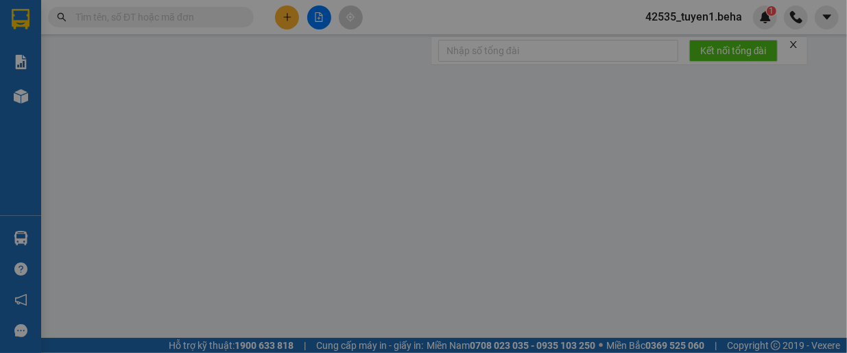
type input "0911421479"
type input "0989029792"
type input "93 trần phú"
type input "100.000"
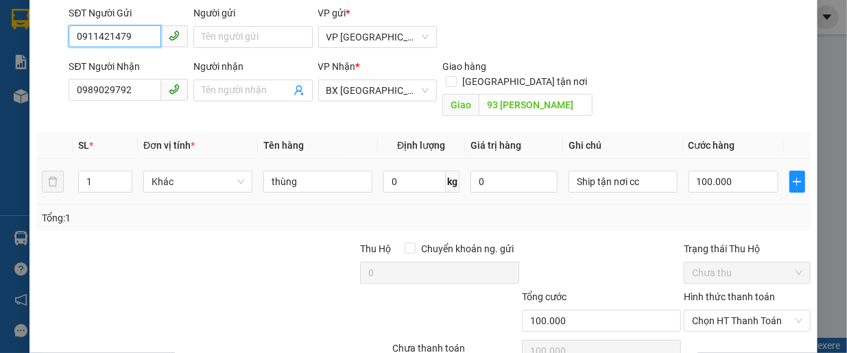
scroll to position [137, 0]
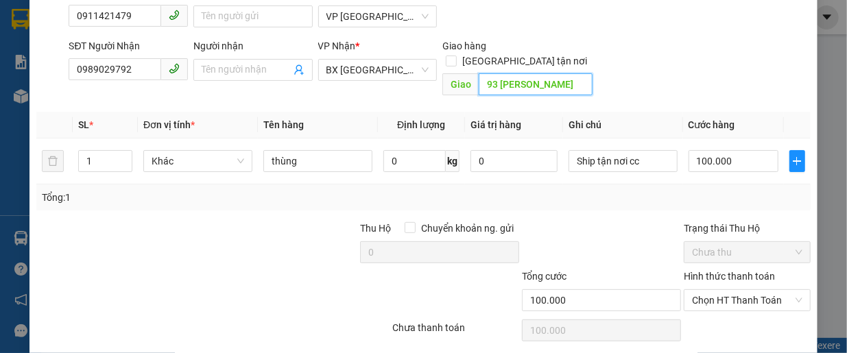
click at [543, 73] on input "93 trần phú" at bounding box center [536, 84] width 114 height 22
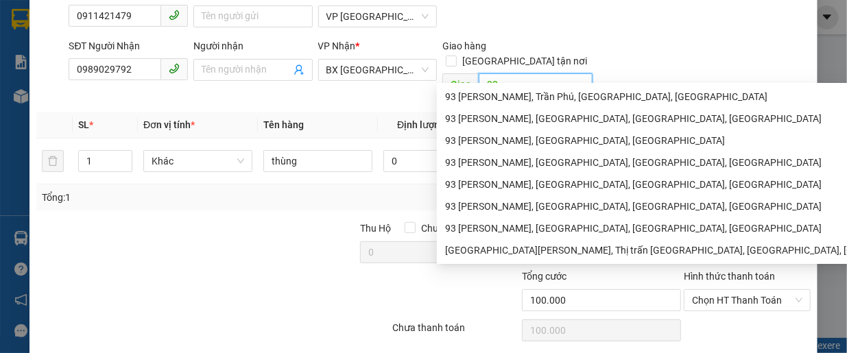
type input "9"
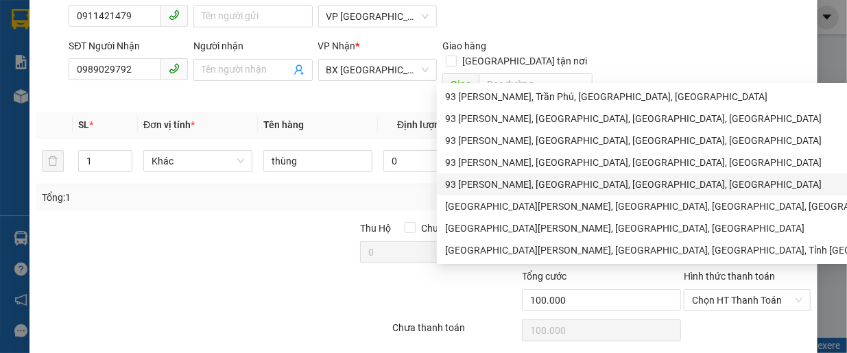
click at [295, 231] on div at bounding box center [278, 245] width 162 height 48
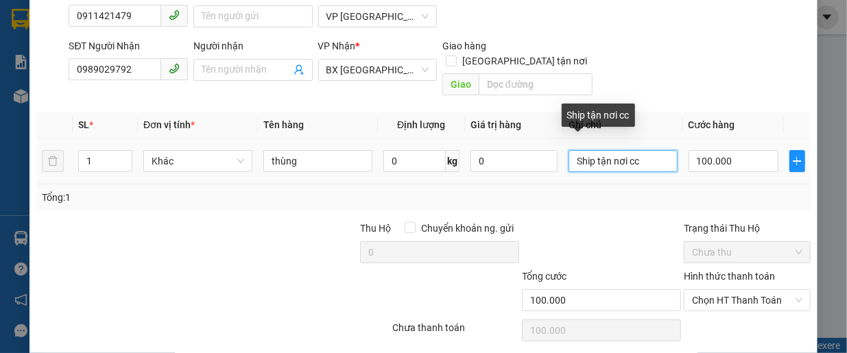
click at [606, 150] on input "Ship tận nơi cc" at bounding box center [622, 161] width 109 height 22
click at [620, 150] on input "Ship tận nơi cc" at bounding box center [622, 161] width 109 height 22
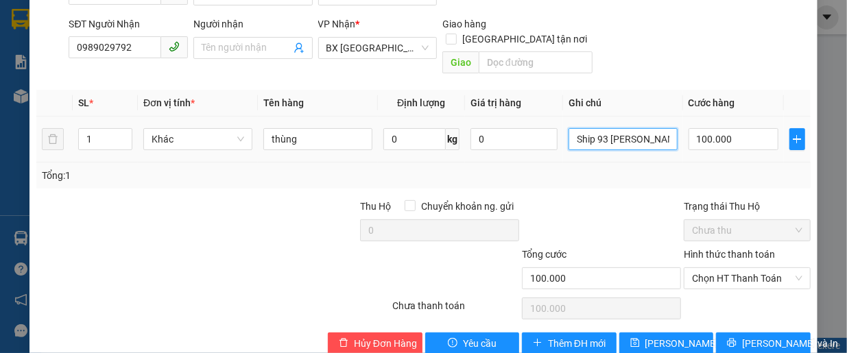
scroll to position [171, 0]
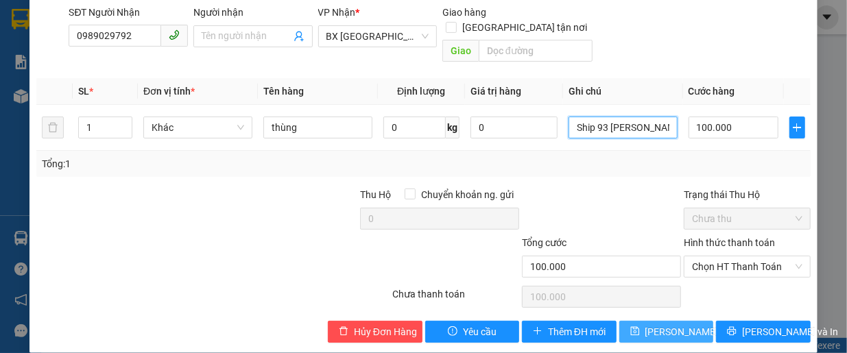
type input "Ship 93 trần phú/cc"
click at [660, 324] on span "Lưu thay đổi" at bounding box center [700, 331] width 110 height 15
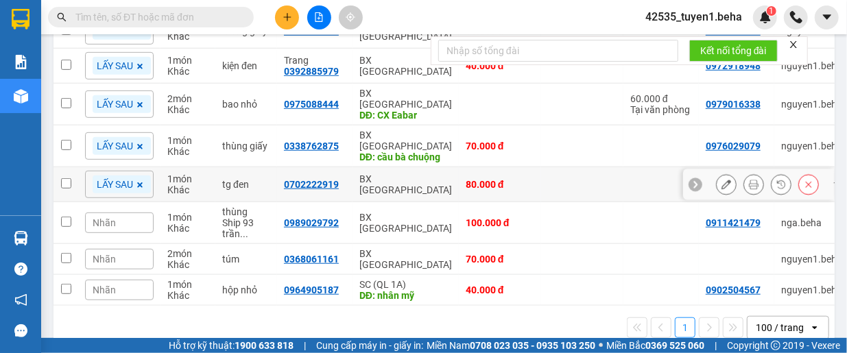
scroll to position [516, 0]
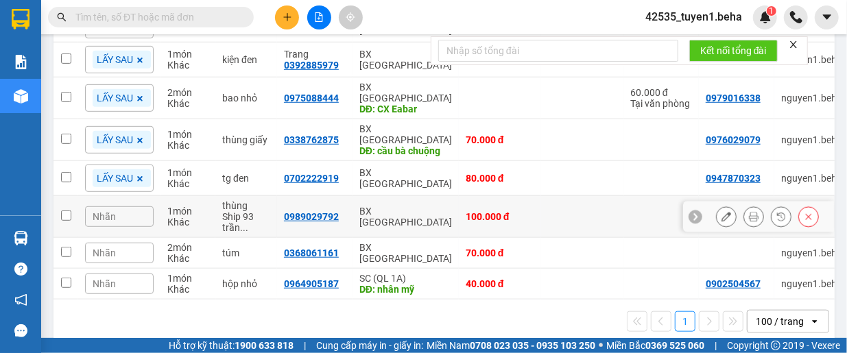
click at [64, 210] on input "checkbox" at bounding box center [66, 215] width 10 height 10
checkbox input "true"
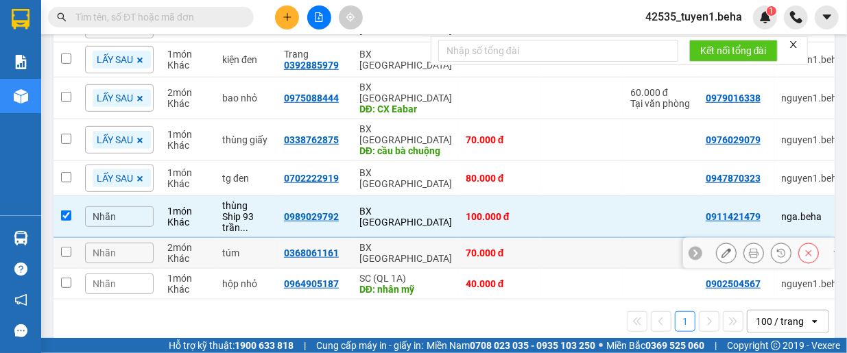
click at [72, 238] on td at bounding box center [65, 253] width 25 height 31
checkbox input "true"
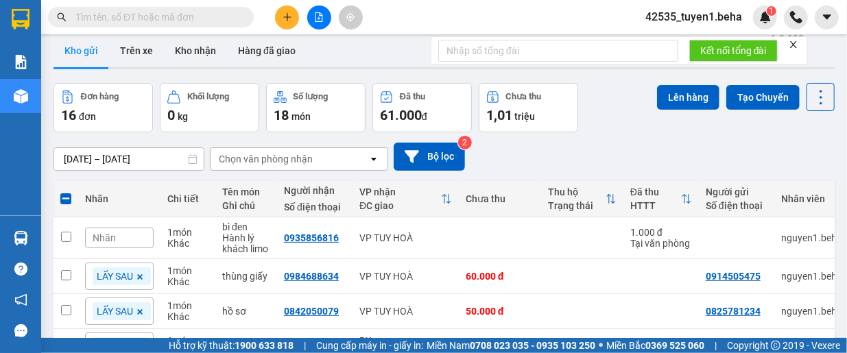
scroll to position [0, 0]
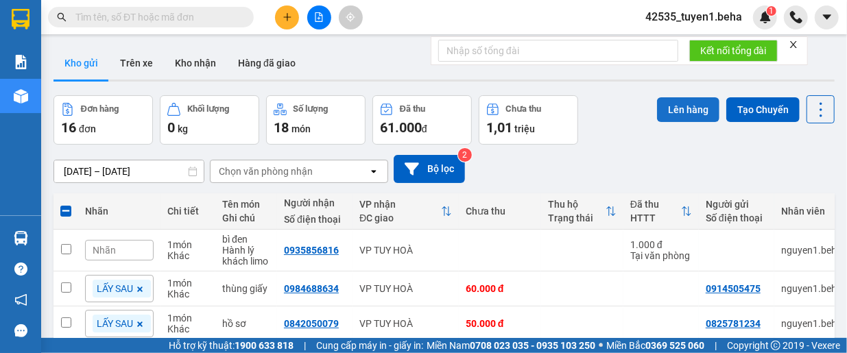
click at [669, 106] on button "Lên hàng" at bounding box center [688, 109] width 62 height 25
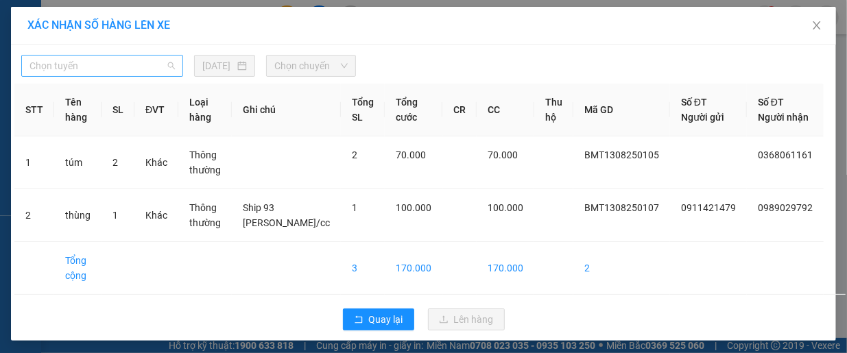
click at [108, 55] on div "Chọn tuyến" at bounding box center [102, 66] width 162 height 22
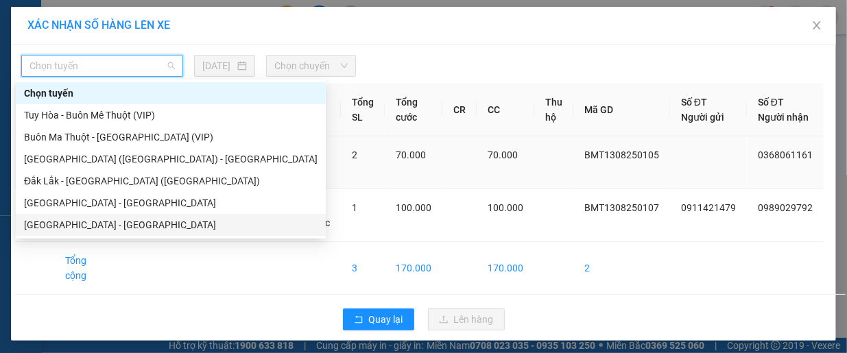
drag, startPoint x: 97, startPoint y: 220, endPoint x: 180, endPoint y: 161, distance: 101.8
click at [97, 221] on div "[GEOGRAPHIC_DATA] - [GEOGRAPHIC_DATA]" at bounding box center [170, 224] width 293 height 15
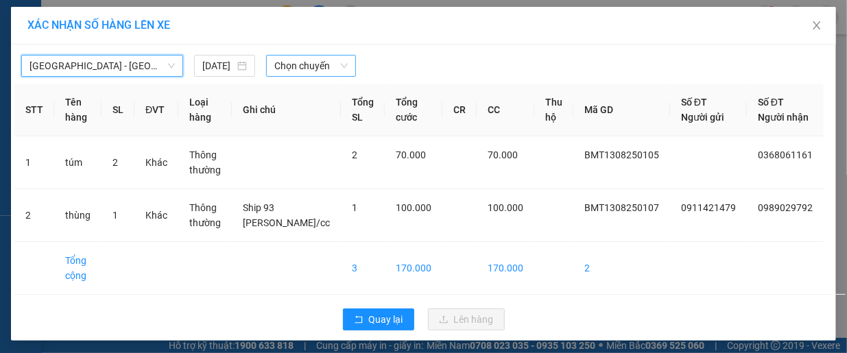
click at [325, 64] on span "Chọn chuyến" at bounding box center [310, 66] width 73 height 21
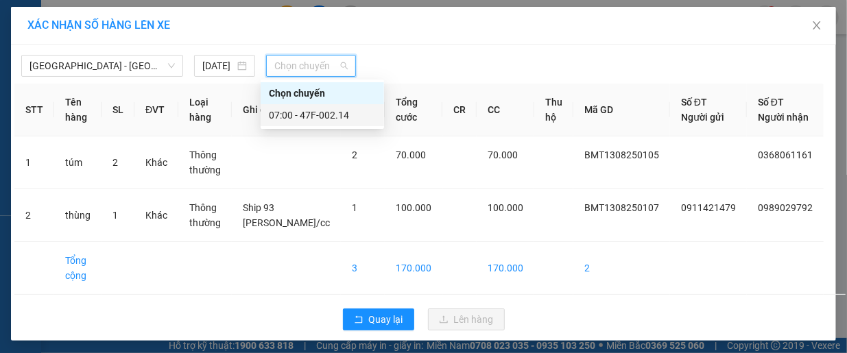
click at [332, 114] on div "07:00 - 47F-002.14" at bounding box center [322, 115] width 107 height 15
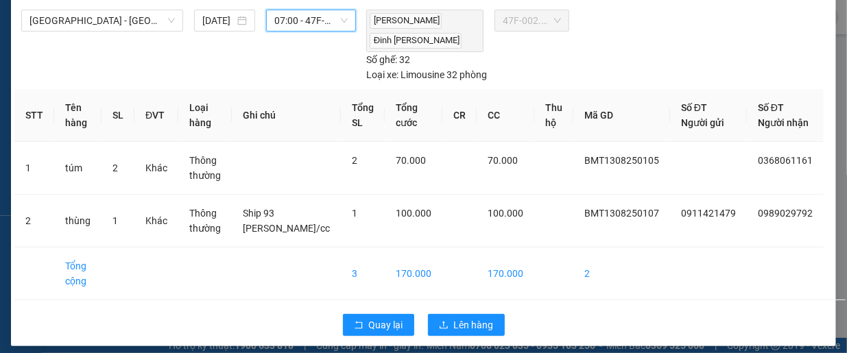
scroll to position [67, 0]
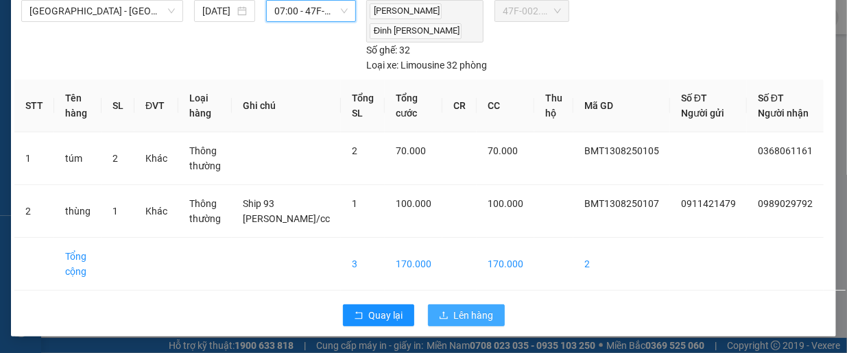
drag, startPoint x: 463, startPoint y: 316, endPoint x: 466, endPoint y: 308, distance: 8.7
click at [463, 315] on span "Lên hàng" at bounding box center [474, 315] width 40 height 15
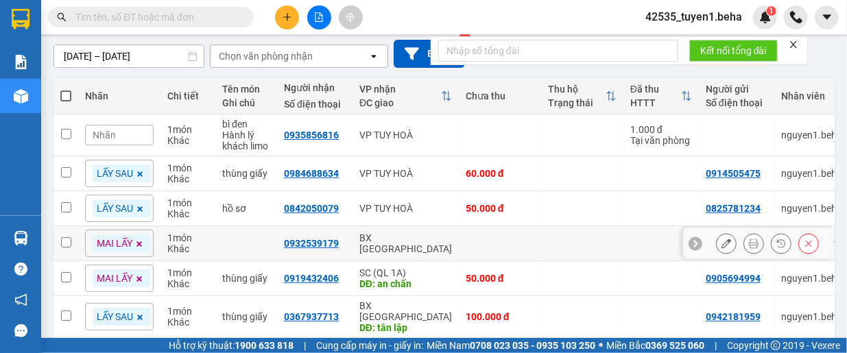
scroll to position [137, 0]
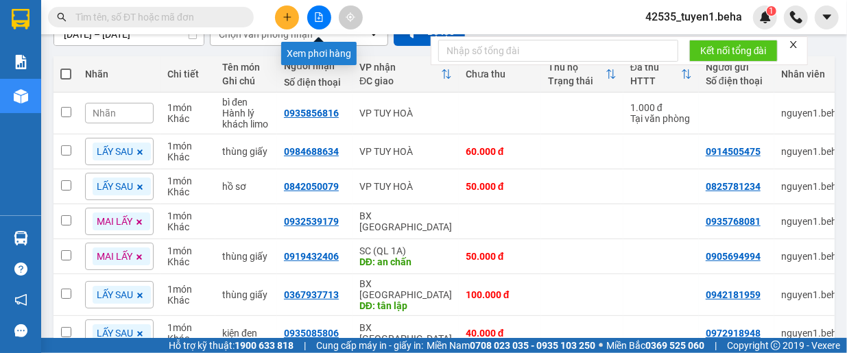
click at [320, 19] on icon "file-add" at bounding box center [319, 17] width 10 height 10
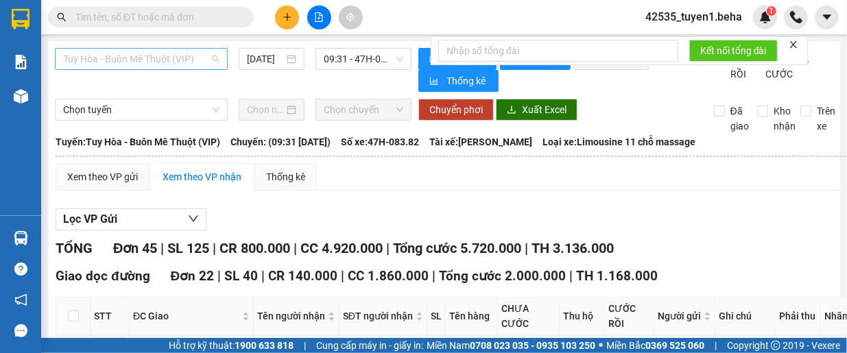
click at [158, 58] on span "Tuy Hòa - Buôn Mê Thuột (VIP)" at bounding box center [141, 59] width 156 height 21
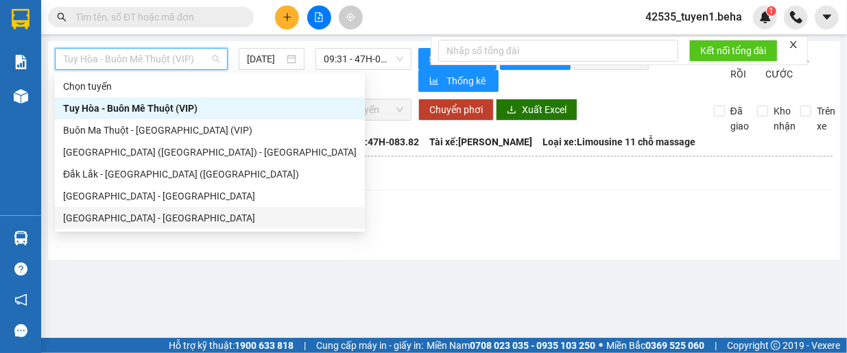
click at [159, 216] on div "[GEOGRAPHIC_DATA] - [GEOGRAPHIC_DATA]" at bounding box center [209, 217] width 293 height 15
type input "[DATE]"
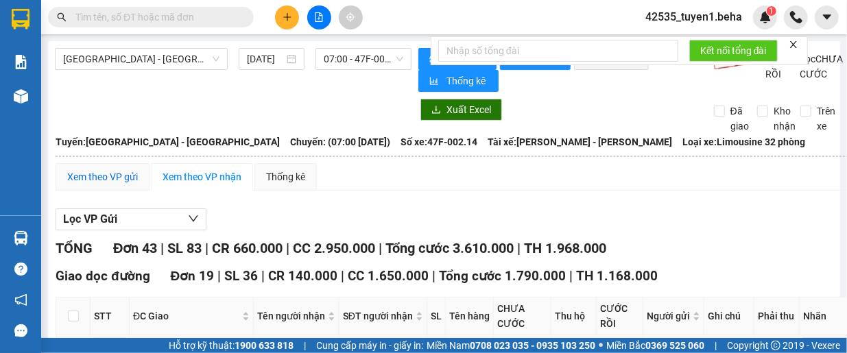
drag, startPoint x: 112, startPoint y: 177, endPoint x: 117, endPoint y: 168, distance: 9.8
click at [117, 168] on div "Xem theo VP gửi" at bounding box center [103, 176] width 94 height 27
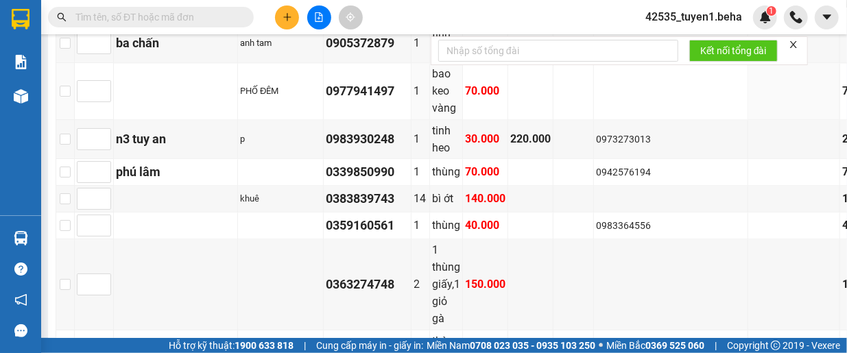
scroll to position [1412, 0]
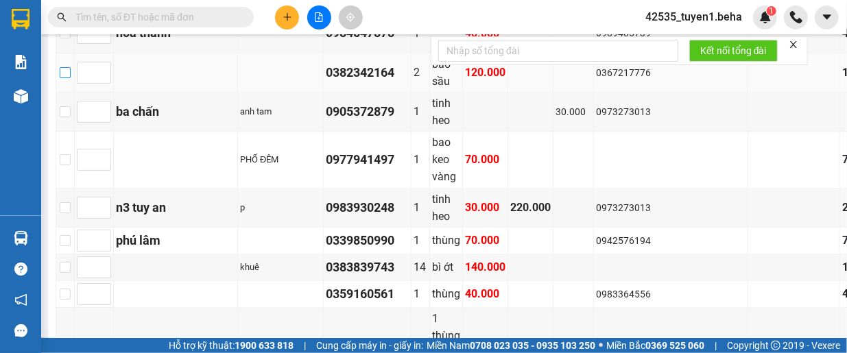
click at [71, 78] on input "checkbox" at bounding box center [65, 72] width 11 height 11
checkbox input "true"
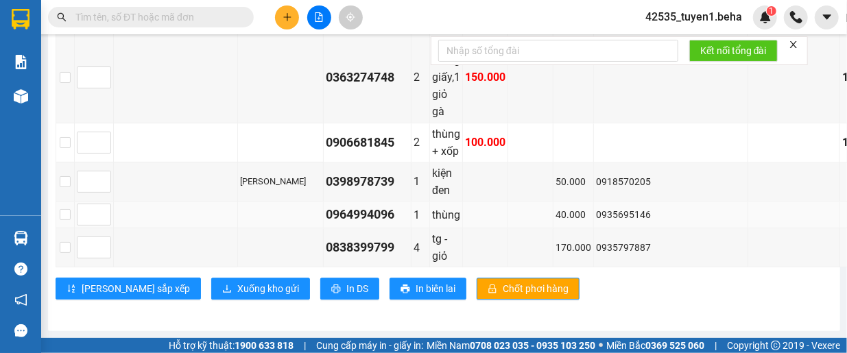
scroll to position [1755, 0]
click at [237, 285] on span "Xuống kho gửi" at bounding box center [268, 288] width 62 height 15
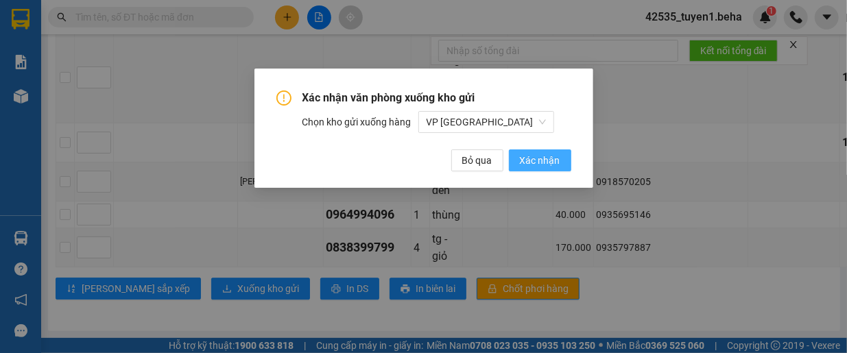
click at [554, 152] on button "Xác nhận" at bounding box center [540, 160] width 62 height 22
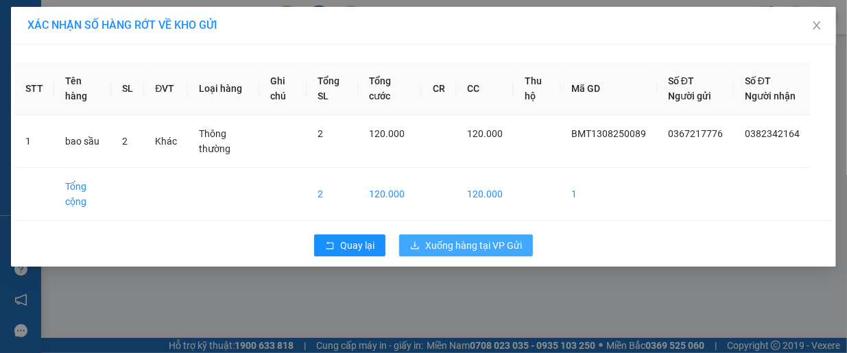
drag, startPoint x: 492, startPoint y: 263, endPoint x: 508, endPoint y: 237, distance: 30.5
click at [495, 253] on span "Xuống hàng tại VP Gửi" at bounding box center [473, 245] width 97 height 15
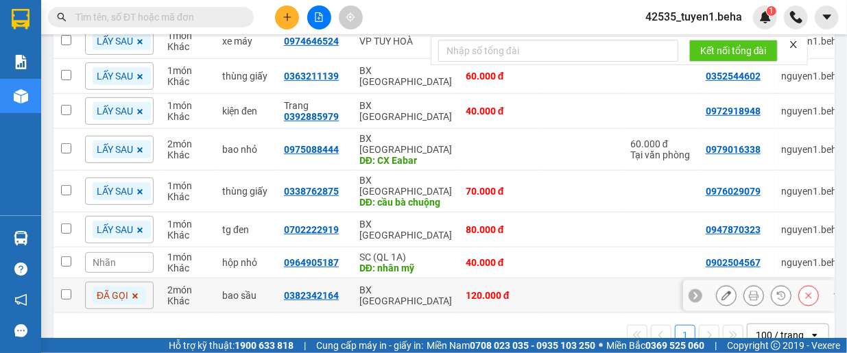
scroll to position [477, 0]
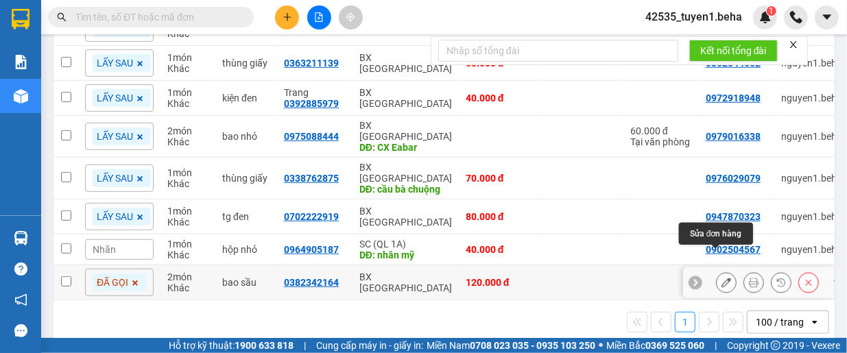
click at [721, 278] on icon at bounding box center [726, 283] width 10 height 10
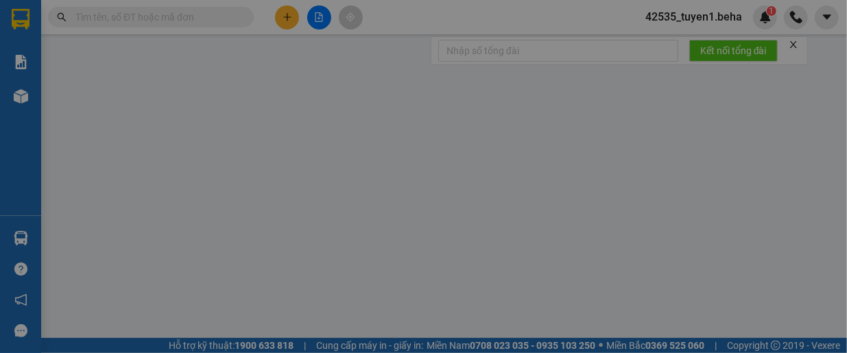
type input "0367217776"
type input "0382342164"
type input "120.000"
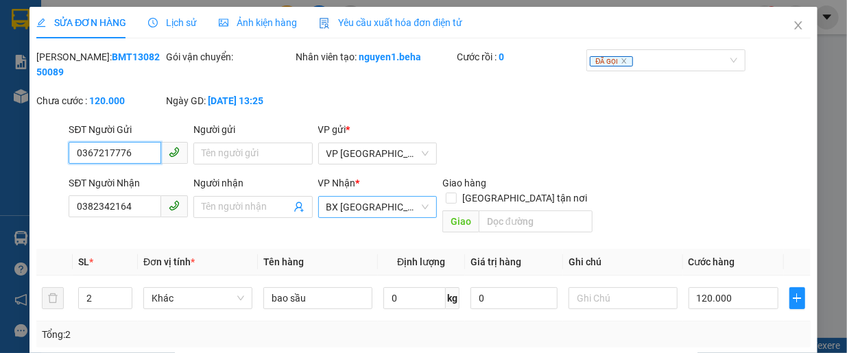
click at [385, 205] on span "BX [GEOGRAPHIC_DATA]" at bounding box center [377, 207] width 103 height 21
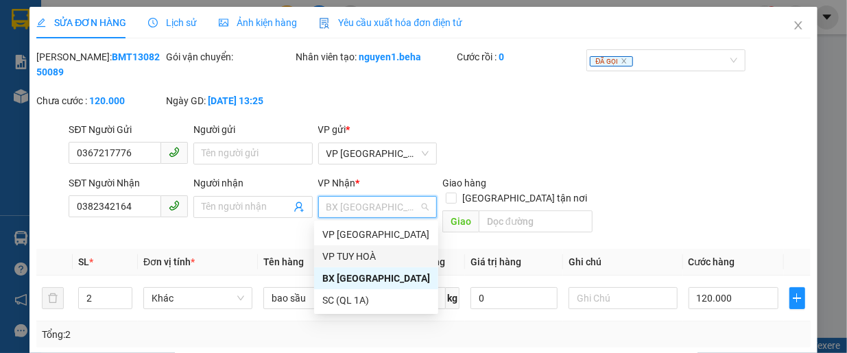
drag, startPoint x: 374, startPoint y: 254, endPoint x: 377, endPoint y: 247, distance: 8.0
click at [375, 254] on div "VP TUY HOÀ" at bounding box center [376, 256] width 108 height 15
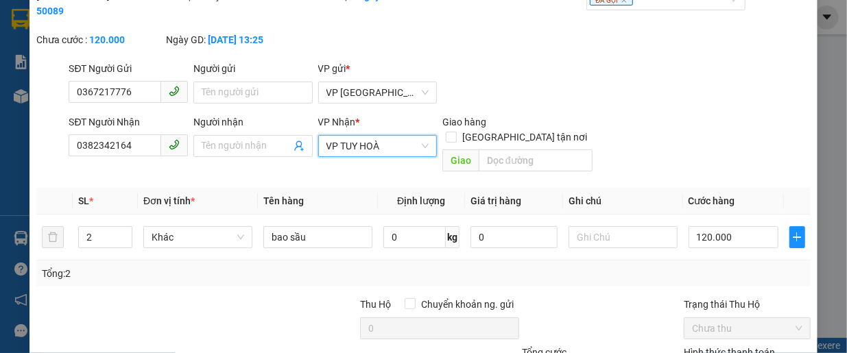
scroll to position [171, 0]
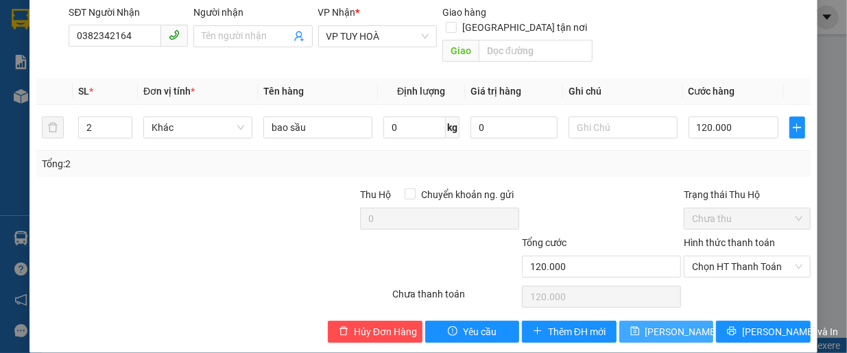
click at [665, 324] on span "Lưu thay đổi" at bounding box center [700, 331] width 110 height 15
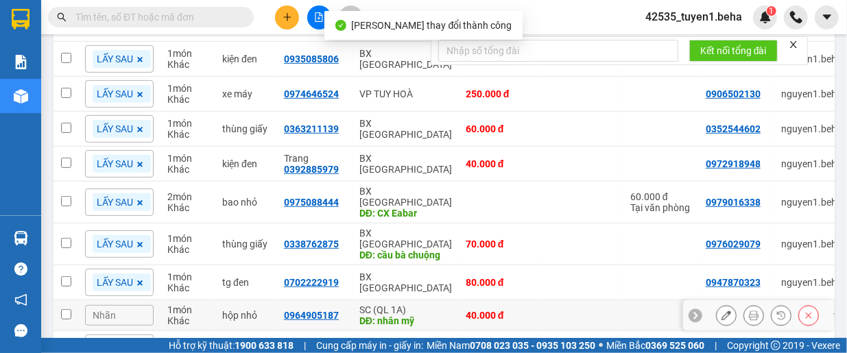
scroll to position [477, 0]
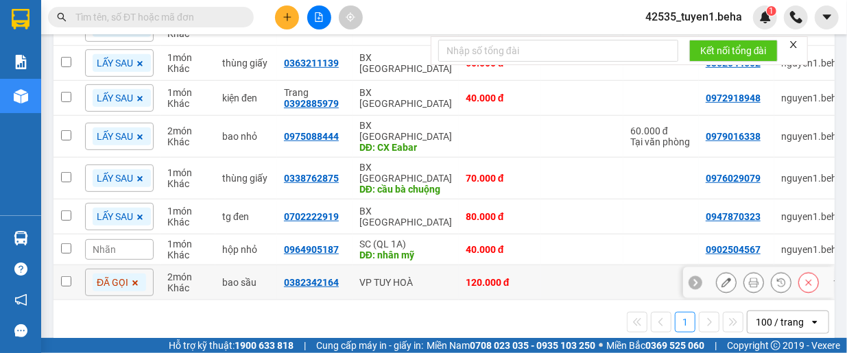
click at [63, 276] on input "checkbox" at bounding box center [66, 281] width 10 height 10
checkbox input "true"
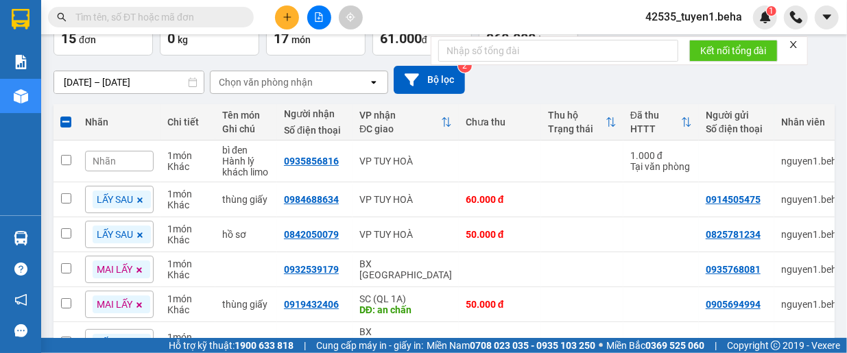
scroll to position [0, 0]
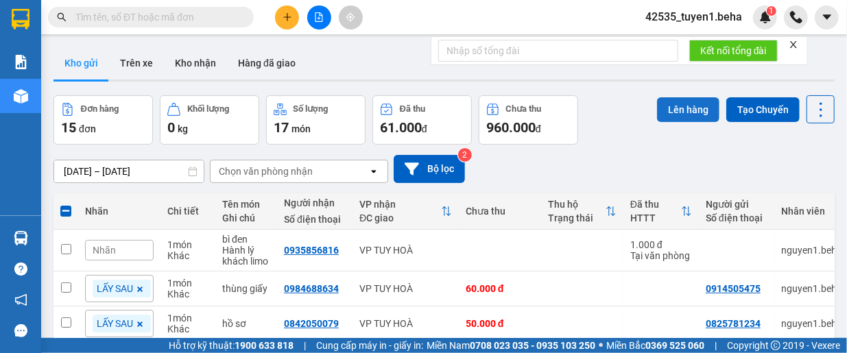
click at [663, 110] on button "Lên hàng" at bounding box center [688, 109] width 62 height 25
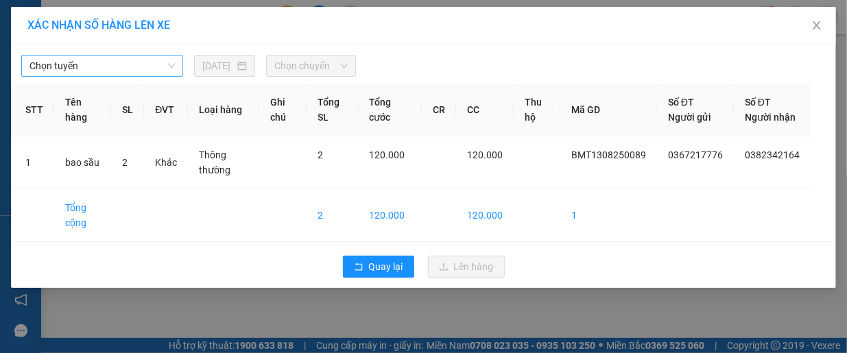
click at [118, 56] on span "Chọn tuyến" at bounding box center [101, 66] width 145 height 21
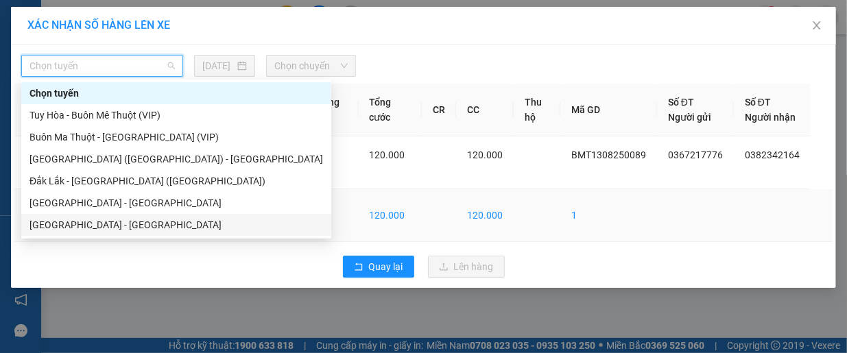
drag, startPoint x: 89, startPoint y: 223, endPoint x: 123, endPoint y: 204, distance: 39.3
click at [90, 223] on div "[GEOGRAPHIC_DATA] - [GEOGRAPHIC_DATA]" at bounding box center [175, 224] width 293 height 15
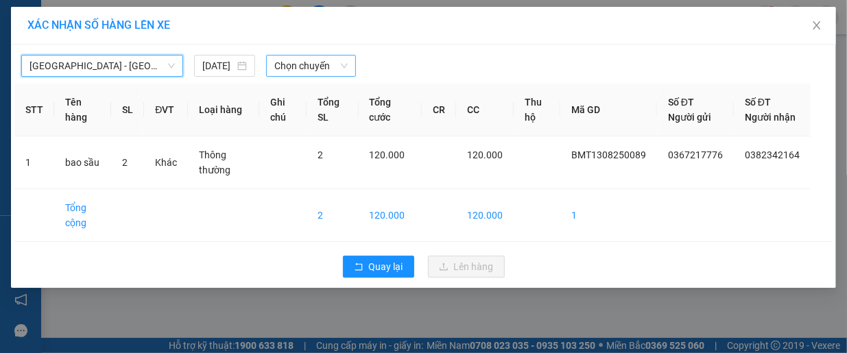
click at [302, 69] on span "Chọn chuyến" at bounding box center [310, 66] width 73 height 21
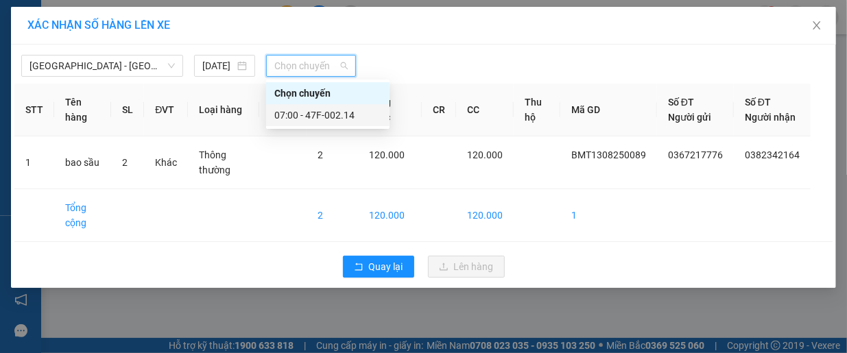
click at [335, 114] on div "07:00 - 47F-002.14" at bounding box center [327, 115] width 107 height 15
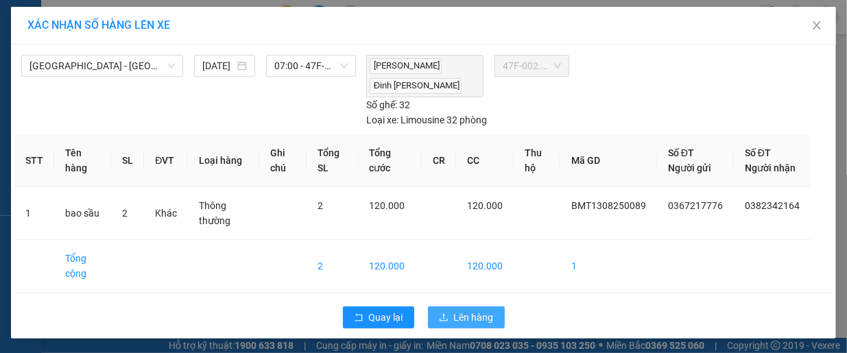
click at [450, 322] on button "Lên hàng" at bounding box center [466, 317] width 77 height 22
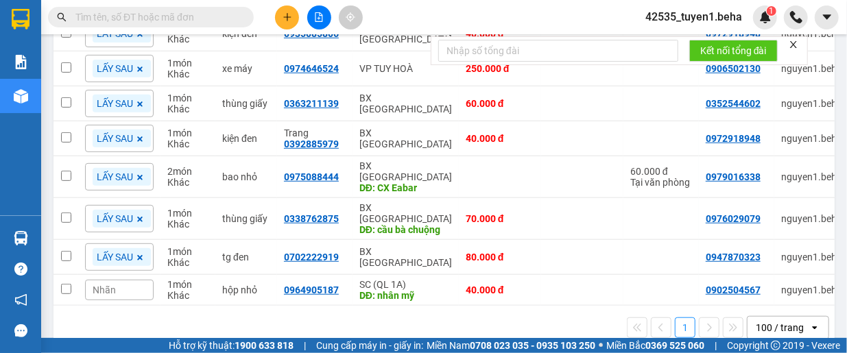
scroll to position [442, 0]
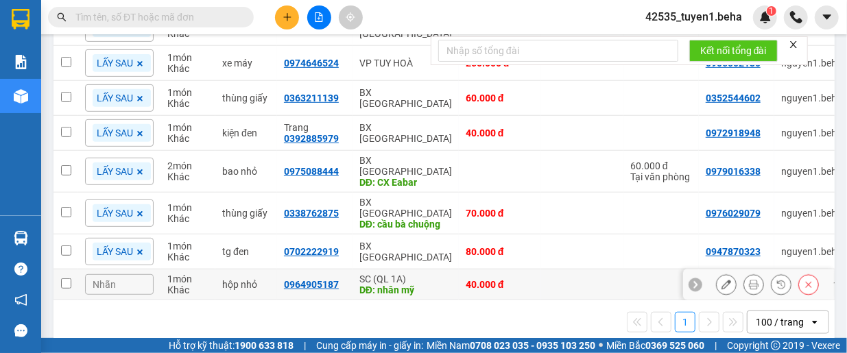
drag, startPoint x: 63, startPoint y: 261, endPoint x: 67, endPoint y: 254, distance: 8.0
click at [64, 278] on input "checkbox" at bounding box center [66, 283] width 10 height 10
checkbox input "true"
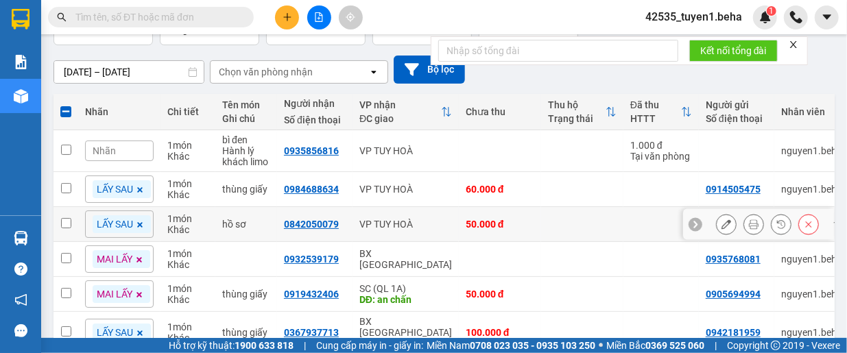
scroll to position [0, 0]
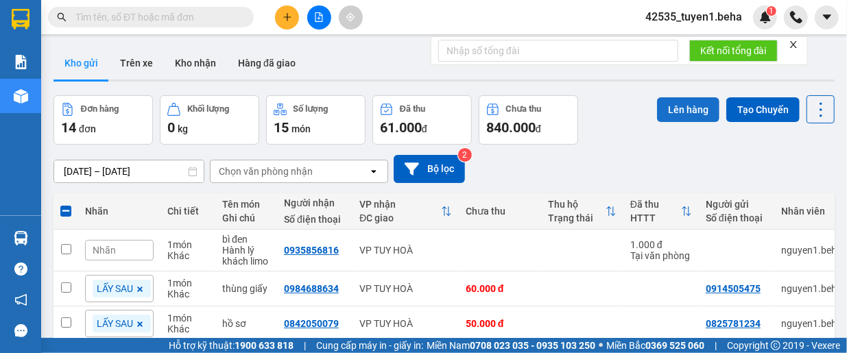
click at [668, 113] on button "Lên hàng" at bounding box center [688, 109] width 62 height 25
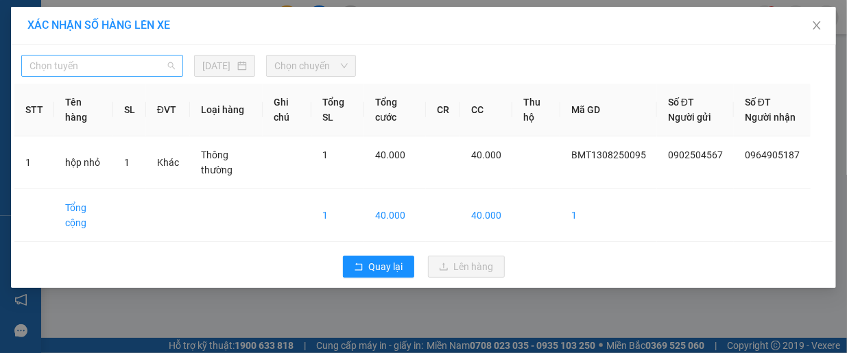
click at [90, 64] on span "Chọn tuyến" at bounding box center [101, 66] width 145 height 21
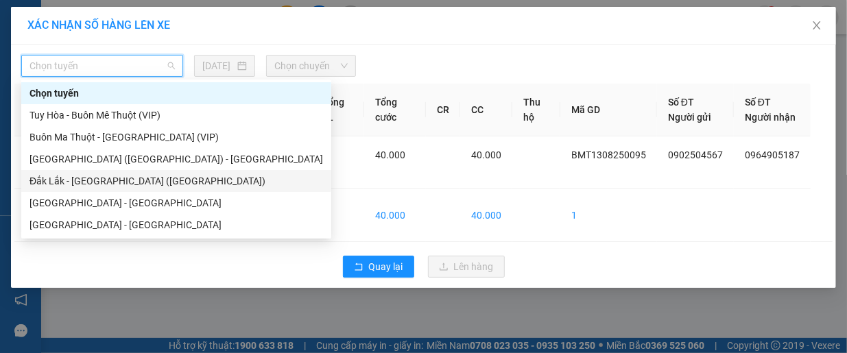
click at [114, 184] on div "Đắk Lắk - [GEOGRAPHIC_DATA] ([GEOGRAPHIC_DATA])" at bounding box center [175, 180] width 293 height 15
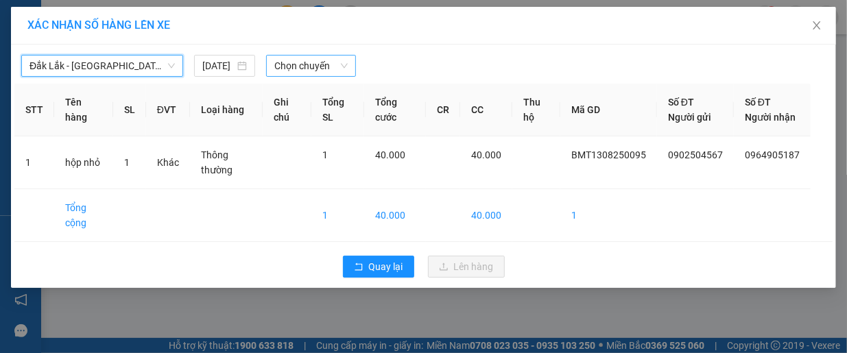
click at [321, 71] on span "Chọn chuyến" at bounding box center [310, 66] width 73 height 21
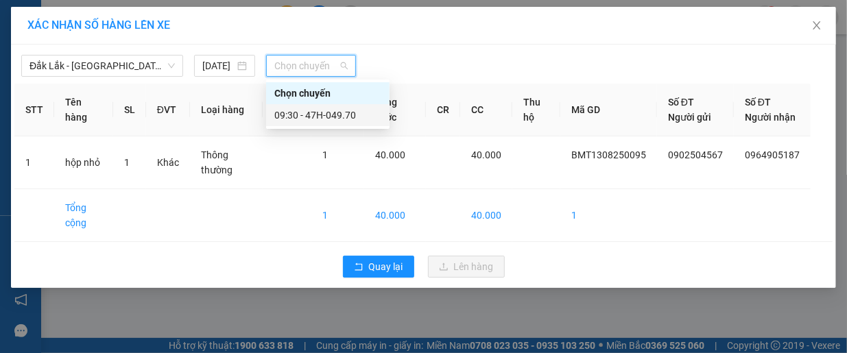
click at [315, 110] on div "09:30 - 47H-049.70" at bounding box center [327, 115] width 107 height 15
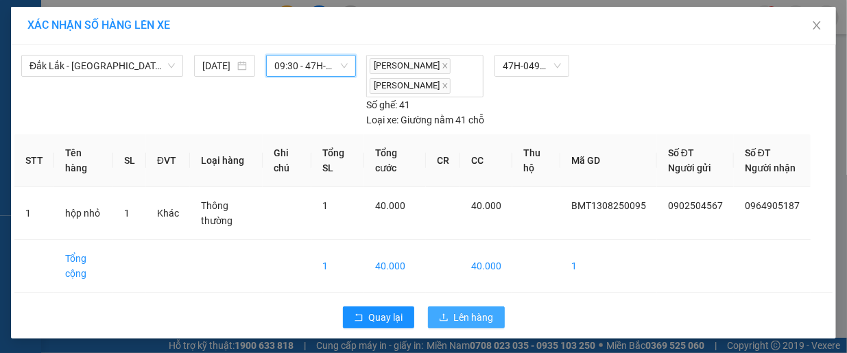
click at [464, 310] on span "Lên hàng" at bounding box center [474, 317] width 40 height 15
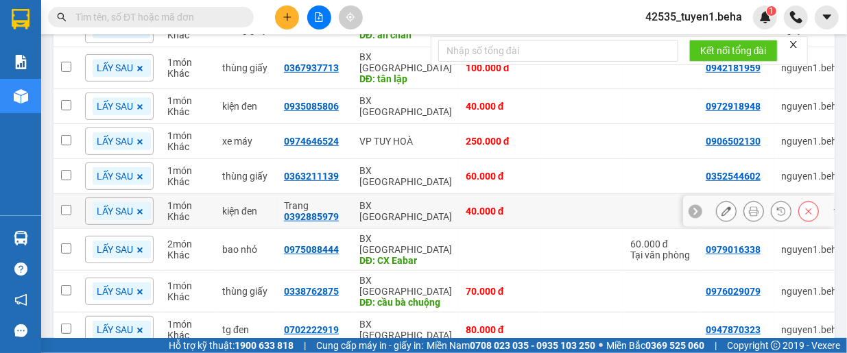
scroll to position [343, 0]
